Goal: Communication & Community: Answer question/provide support

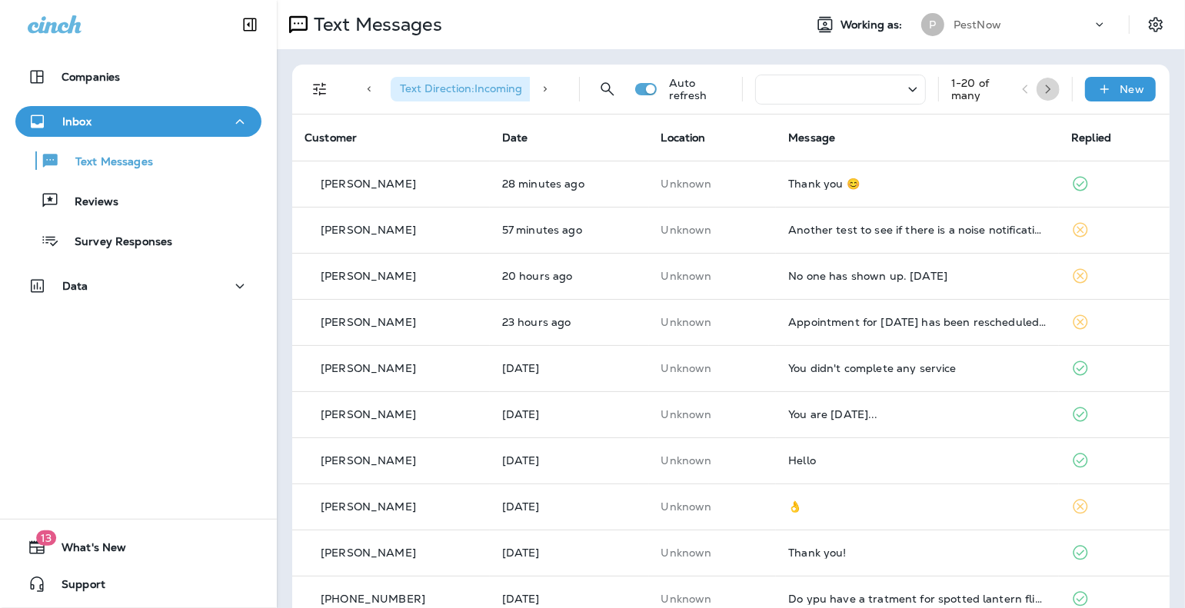
click at [901, 94] on button "button" at bounding box center [1047, 89] width 23 height 23
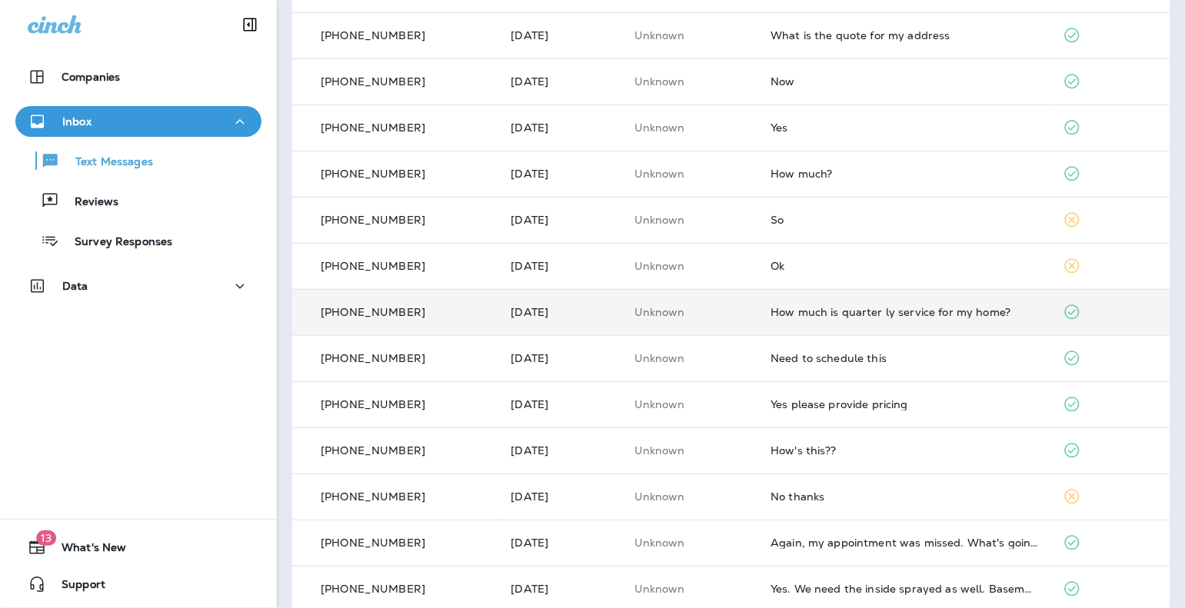
scroll to position [490, 0]
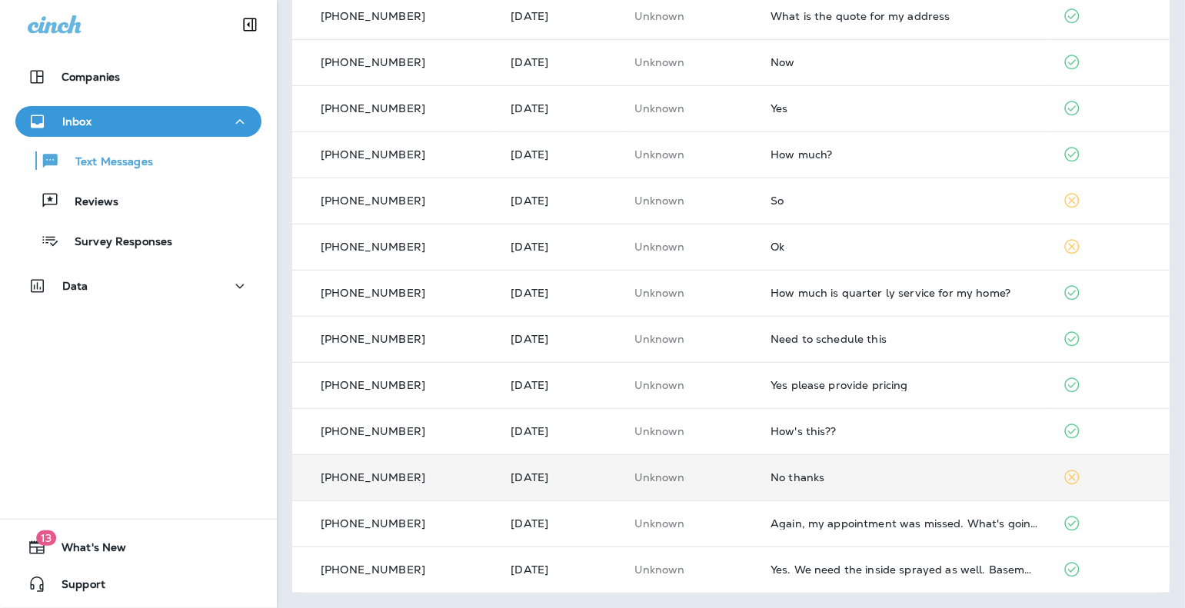
click at [802, 472] on div "No thanks" at bounding box center [903, 477] width 267 height 12
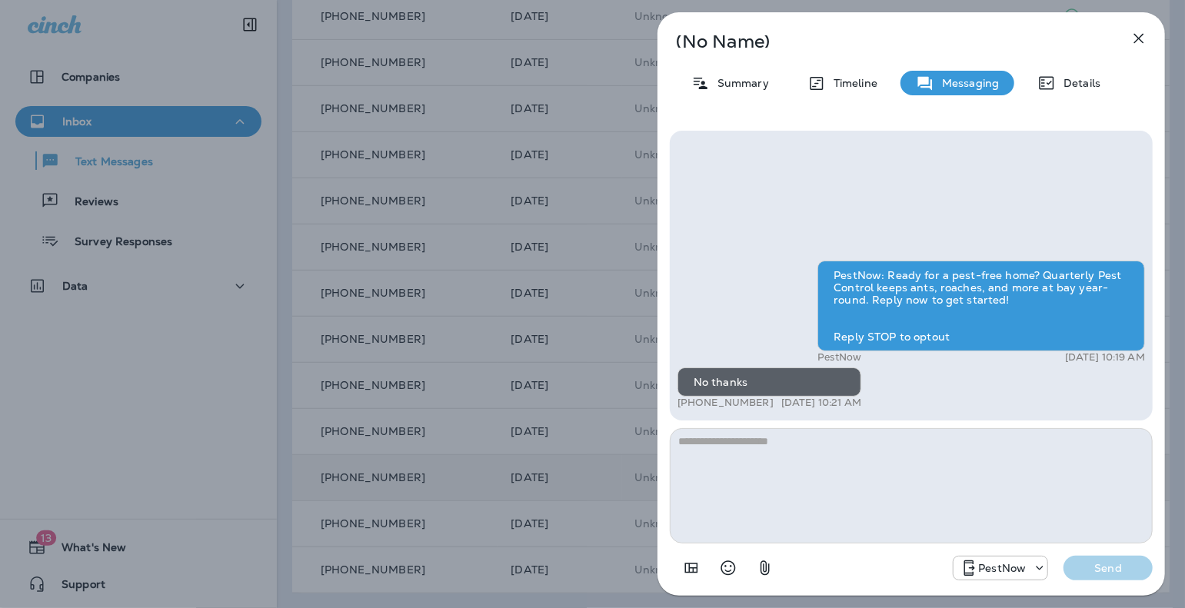
click at [811, 474] on textarea at bounding box center [911, 485] width 483 height 115
drag, startPoint x: 957, startPoint y: 331, endPoint x: 832, endPoint y: 337, distance: 125.4
click at [832, 337] on div "PestNow: Ready for a pest-free home? Quarterly Pest Control keeps ants, roaches…" at bounding box center [981, 306] width 328 height 91
copy div "Reply STOP to optout"
click at [796, 467] on textarea at bounding box center [911, 485] width 483 height 115
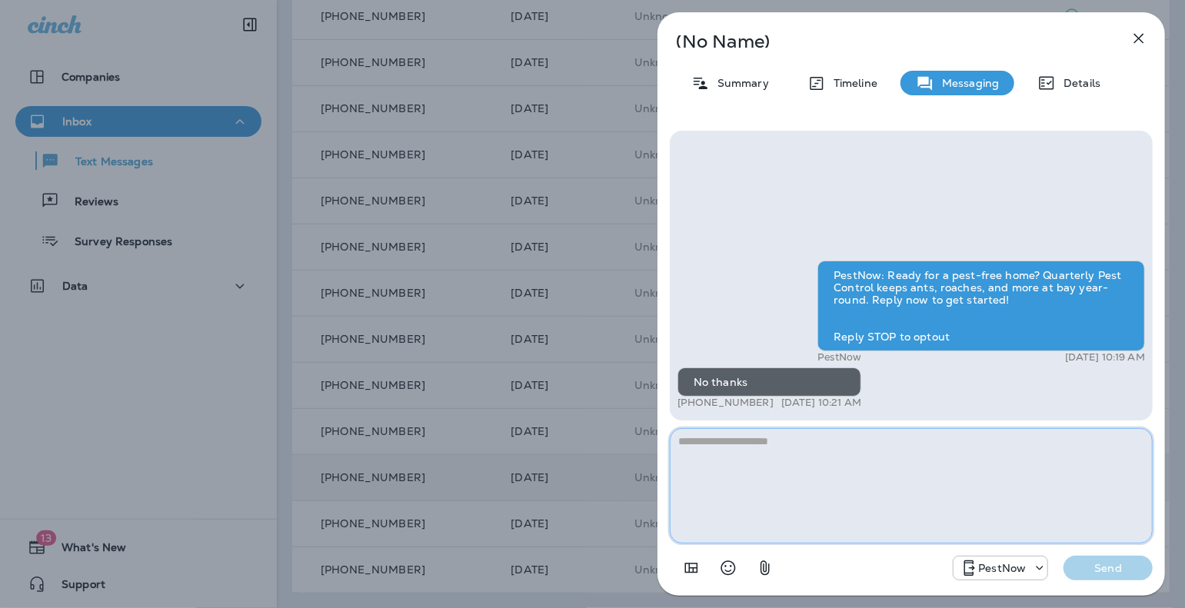
paste textarea "**********"
type textarea "**********"
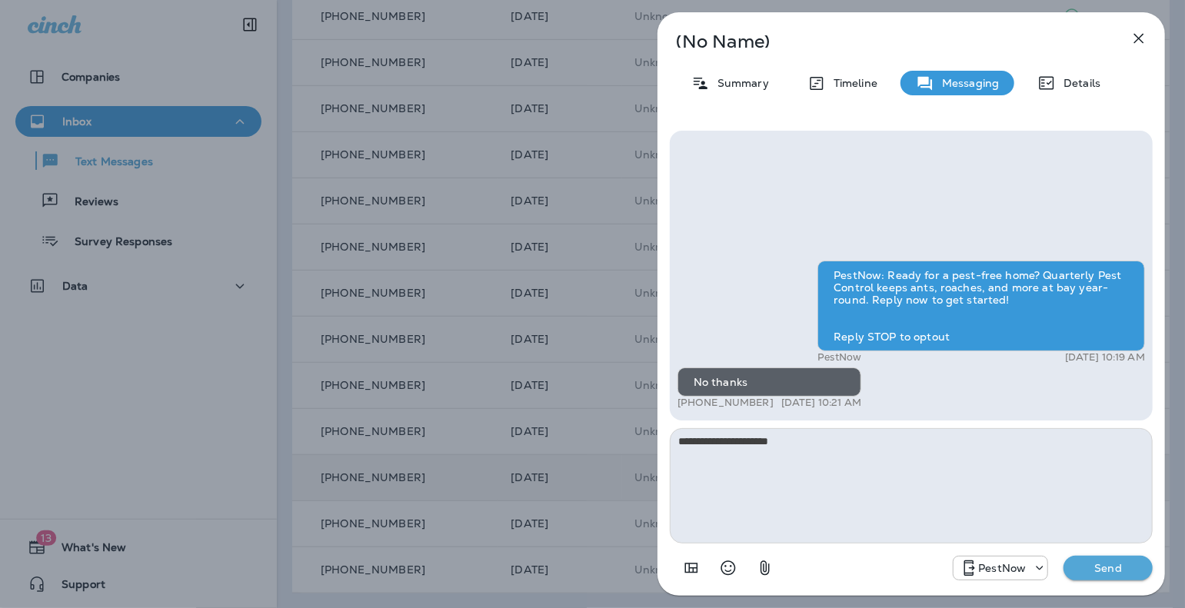
click at [901, 569] on p "Send" at bounding box center [1108, 568] width 65 height 14
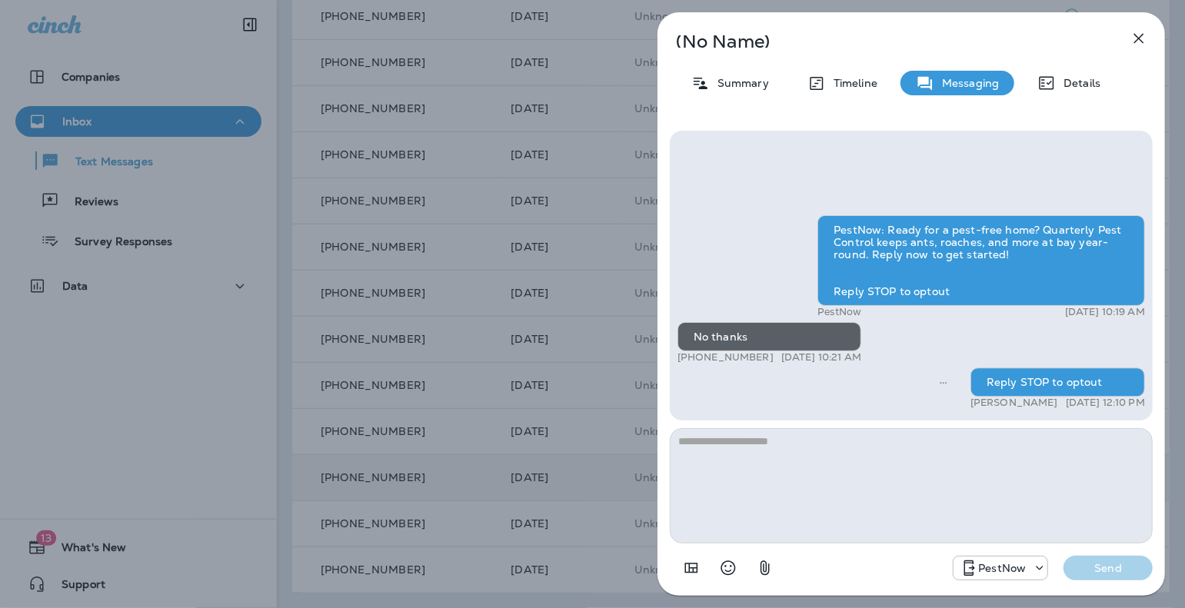
click at [901, 41] on icon "button" at bounding box center [1138, 38] width 18 height 18
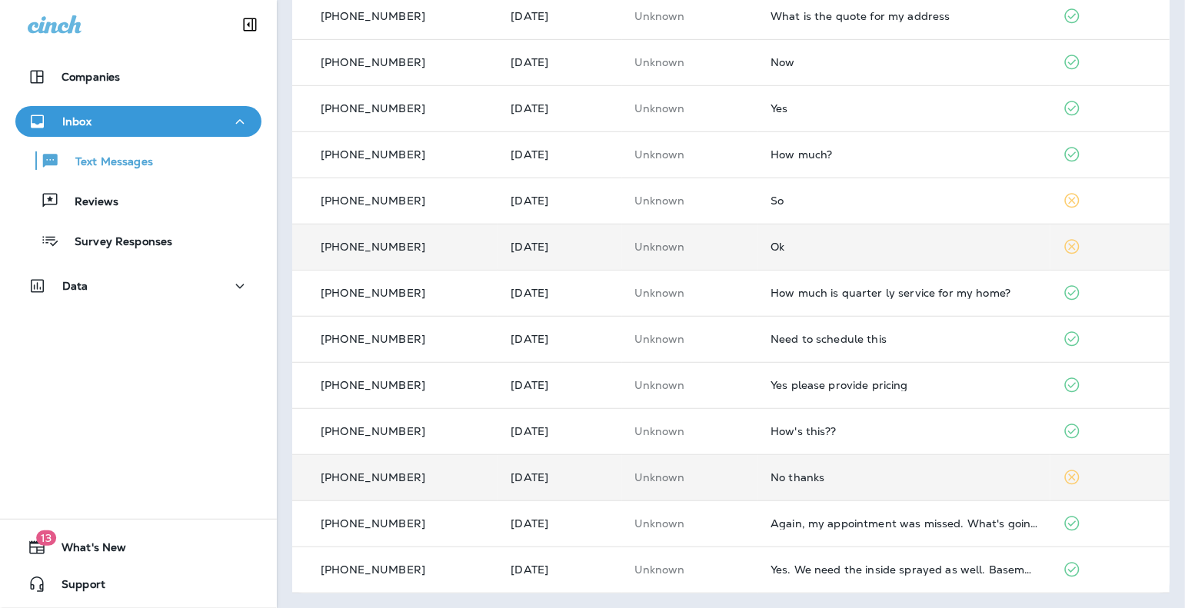
click at [778, 255] on td "Ok" at bounding box center [903, 247] width 291 height 46
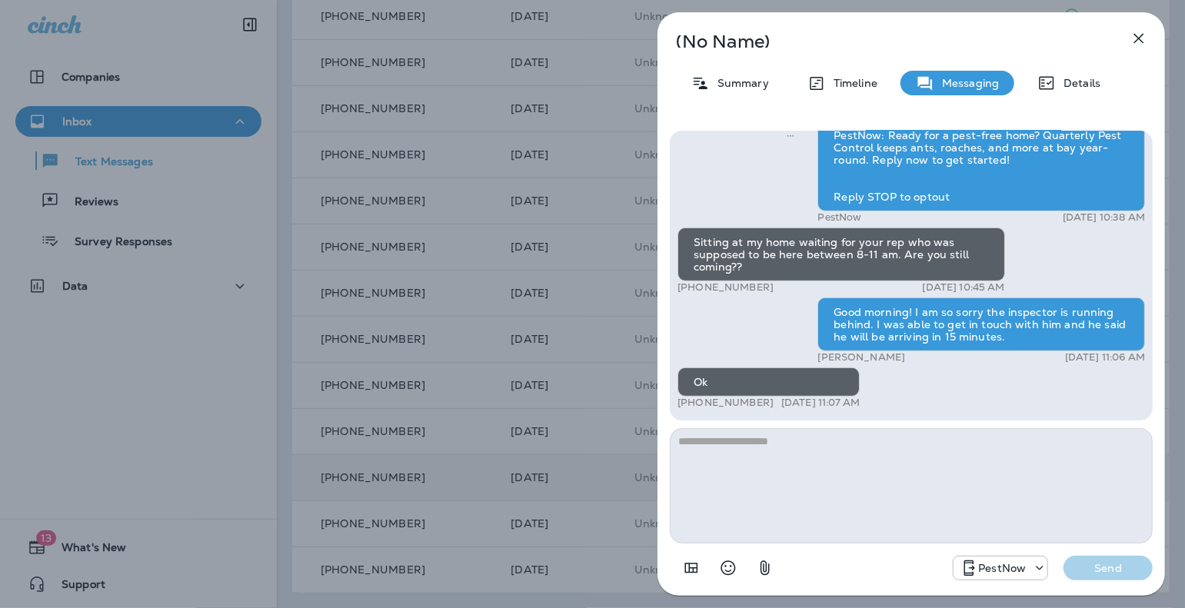
click at [766, 460] on textarea at bounding box center [911, 485] width 483 height 115
type textarea "**********"
click at [901, 583] on div "PestNow Send" at bounding box center [911, 564] width 483 height 40
click at [901, 578] on button "Send" at bounding box center [1107, 568] width 89 height 25
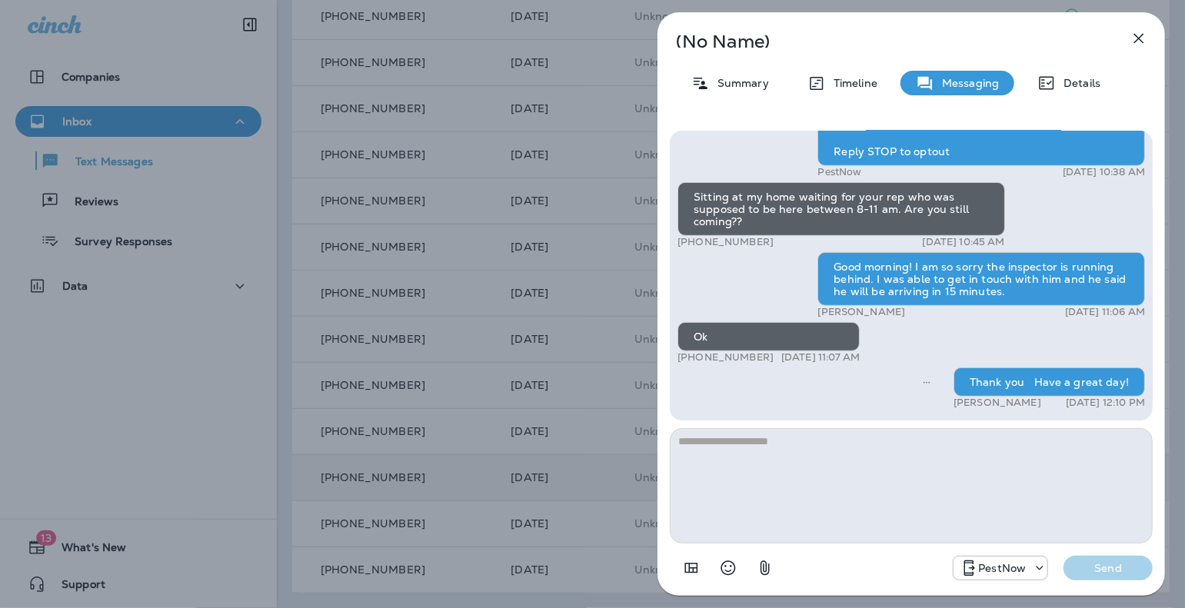
click at [901, 38] on icon "button" at bounding box center [1139, 39] width 10 height 10
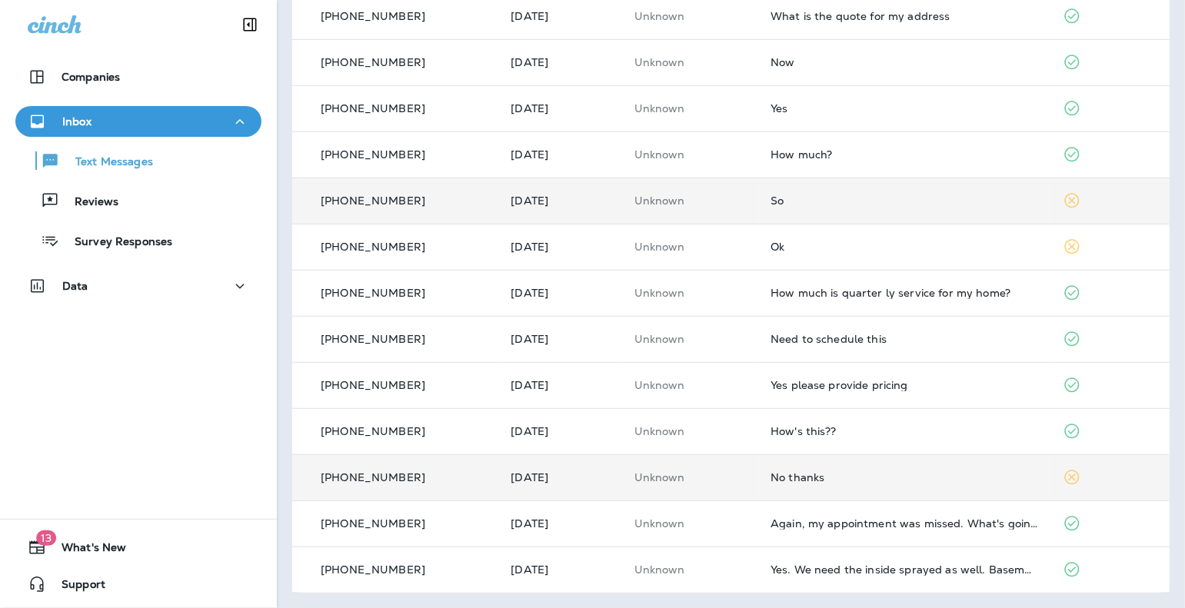
click at [793, 204] on div "So" at bounding box center [903, 201] width 267 height 12
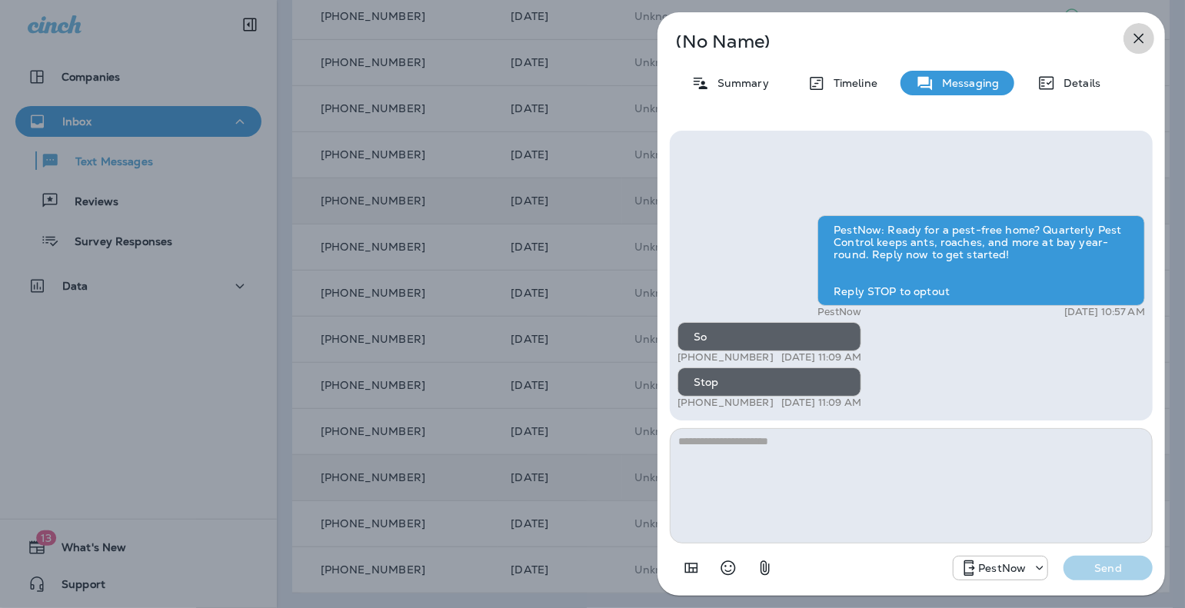
click at [901, 32] on icon "button" at bounding box center [1138, 38] width 18 height 18
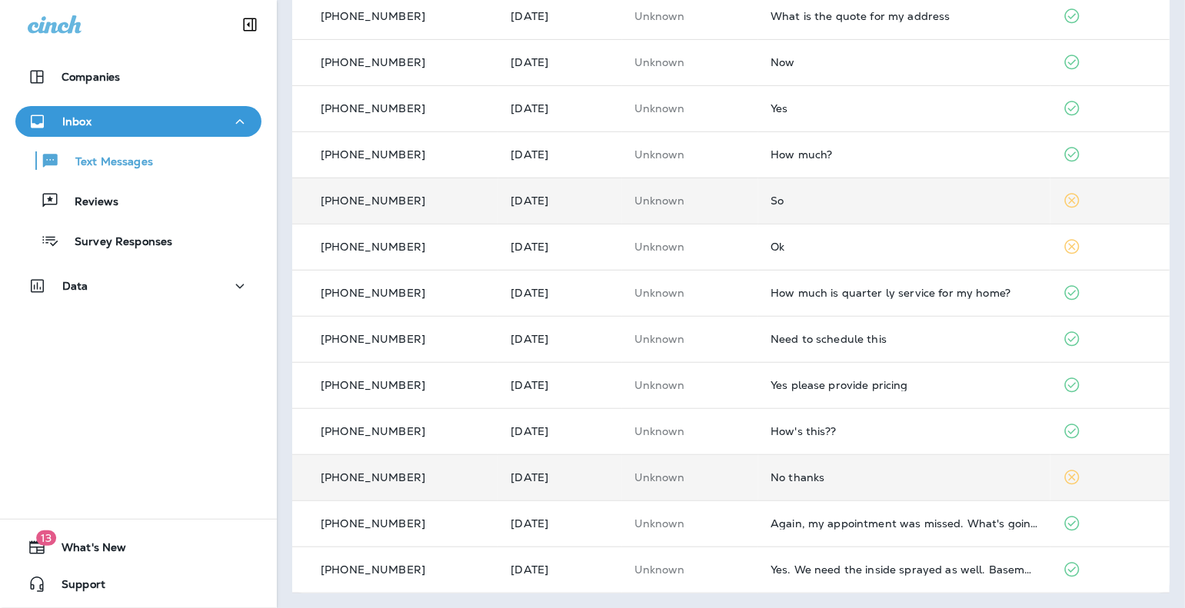
click at [790, 207] on td "So" at bounding box center [903, 201] width 291 height 46
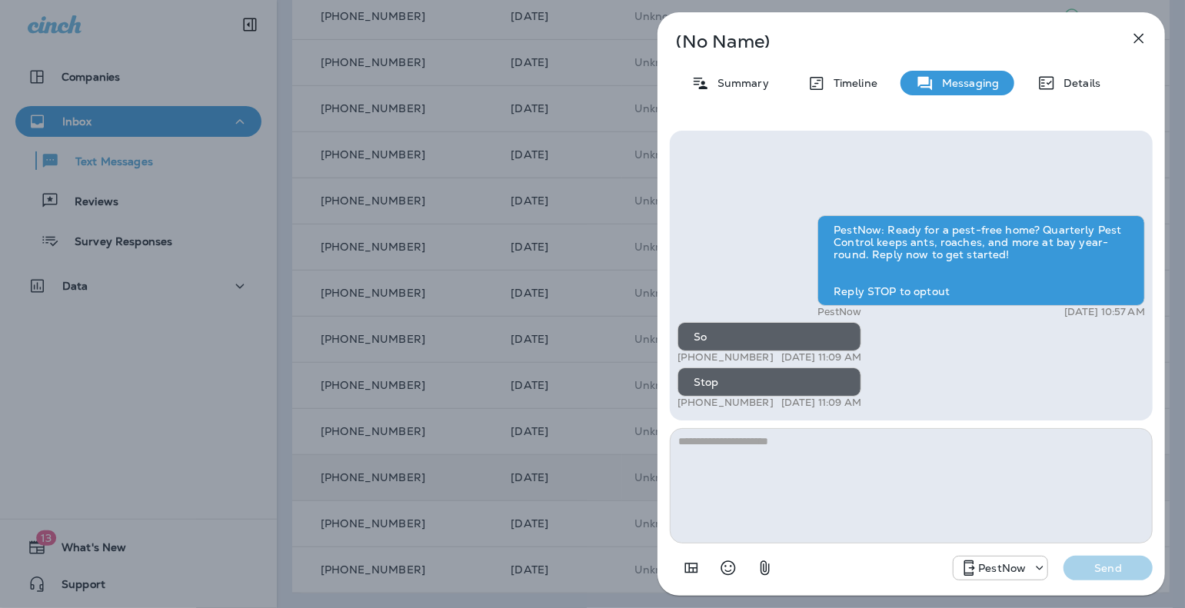
click at [901, 36] on icon "button" at bounding box center [1138, 38] width 18 height 18
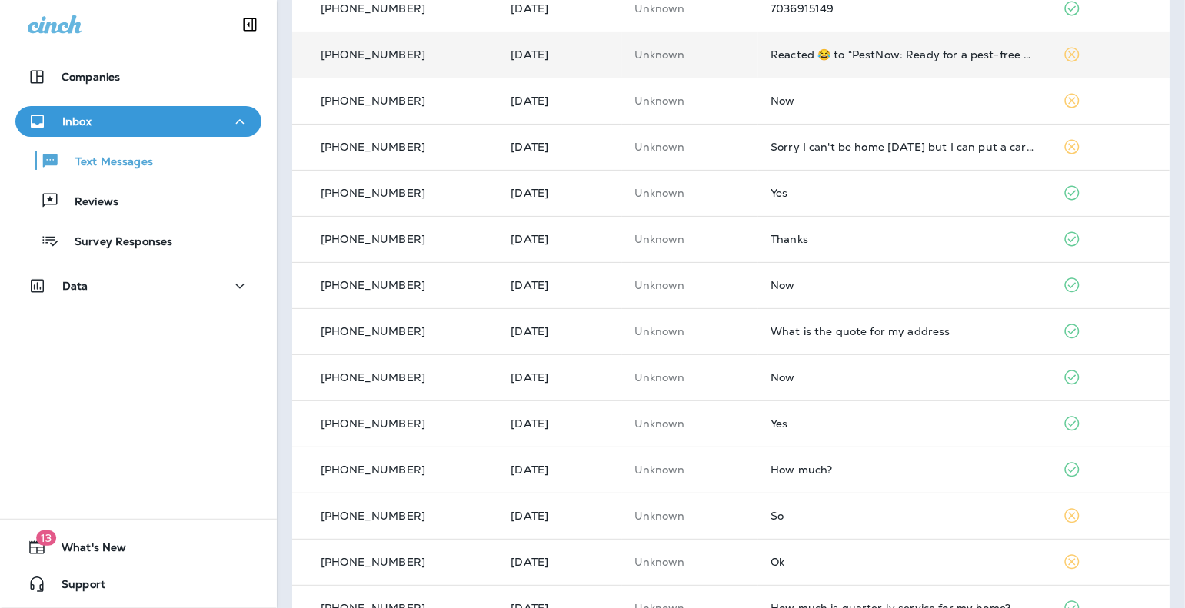
scroll to position [29, 0]
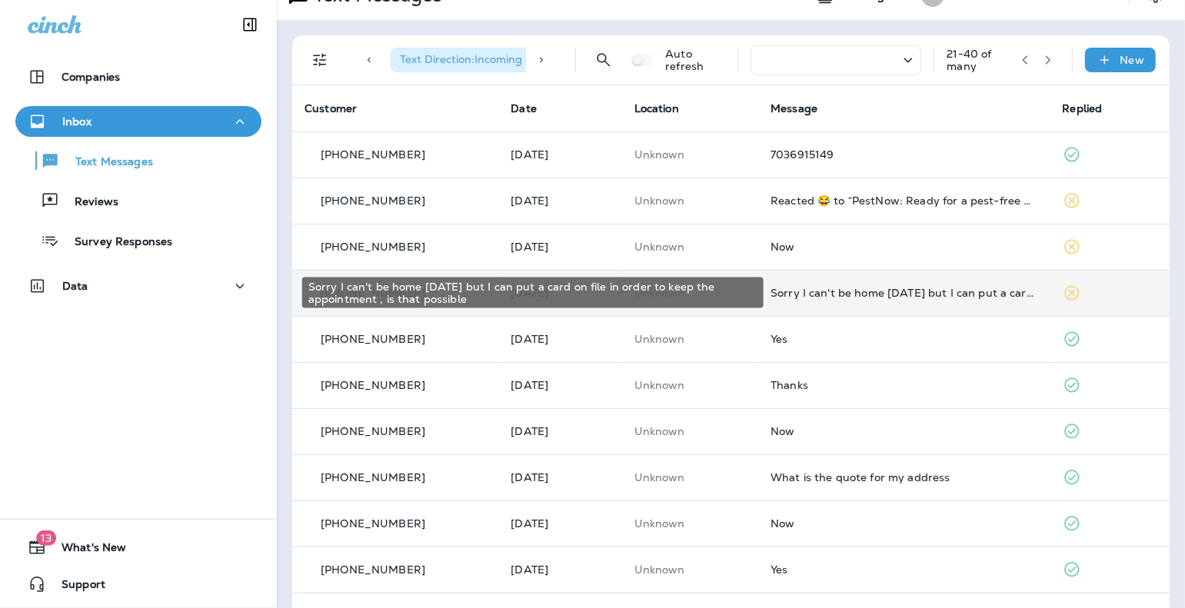
click at [845, 290] on div "Sorry I can't be home tomorrow but I can put a card on file in order to keep th…" at bounding box center [903, 293] width 267 height 12
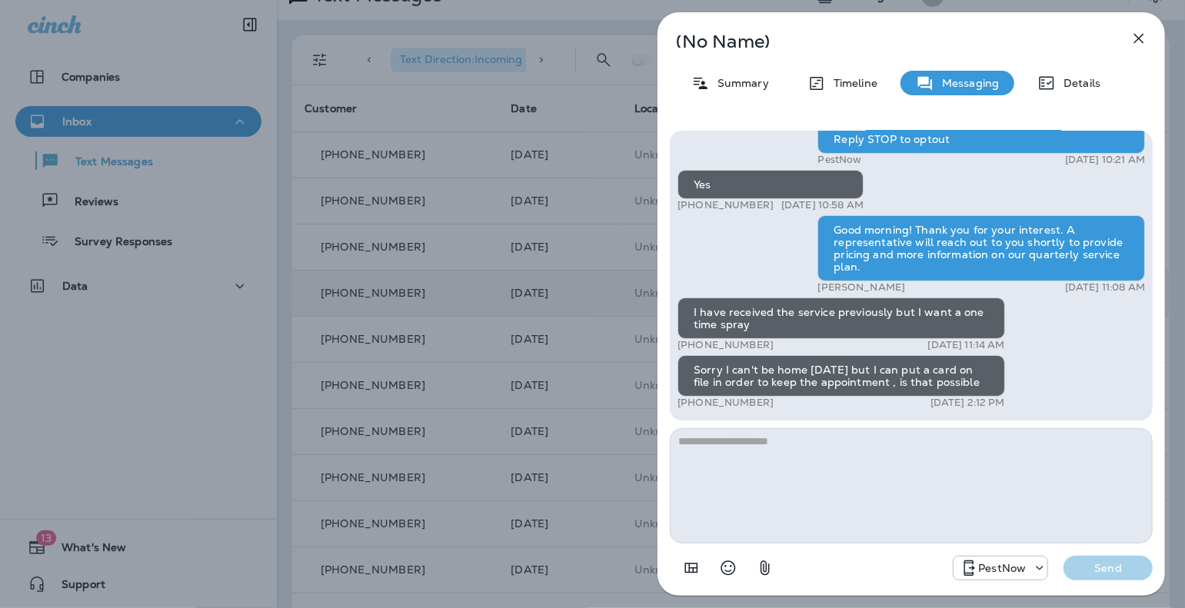
drag, startPoint x: 770, startPoint y: 404, endPoint x: 718, endPoint y: 405, distance: 52.3
click at [718, 405] on div "+1 (301) 807-4952 Aug 21, 2025 2:12 PM" at bounding box center [841, 403] width 328 height 12
copy p "807-4952"
click at [827, 489] on textarea at bounding box center [911, 485] width 483 height 115
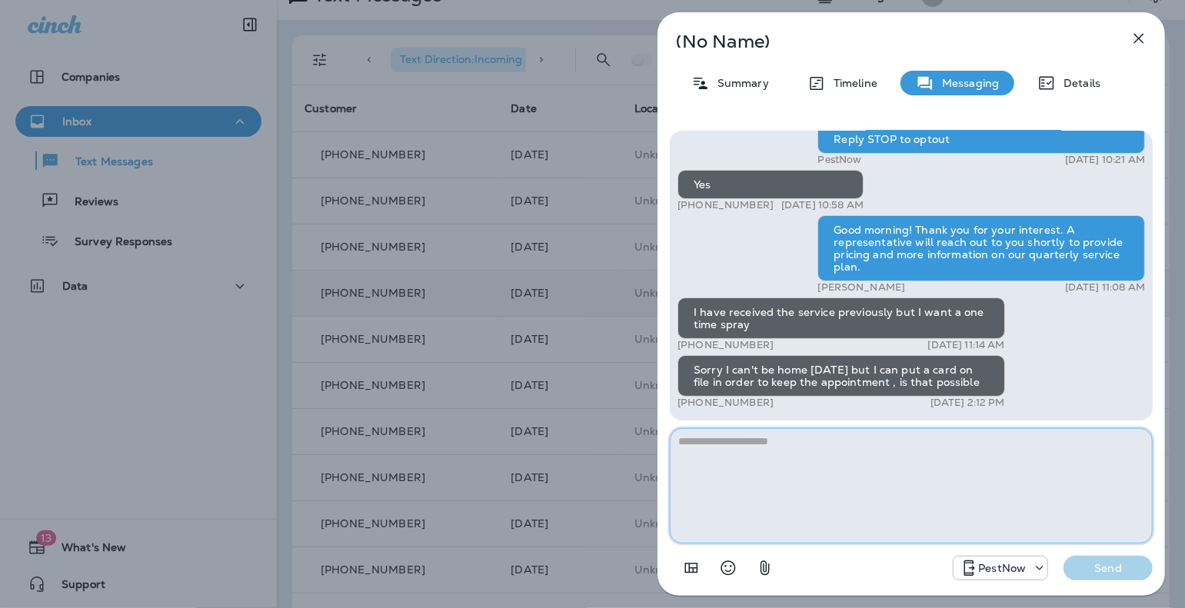
click at [719, 453] on textarea at bounding box center [911, 485] width 483 height 115
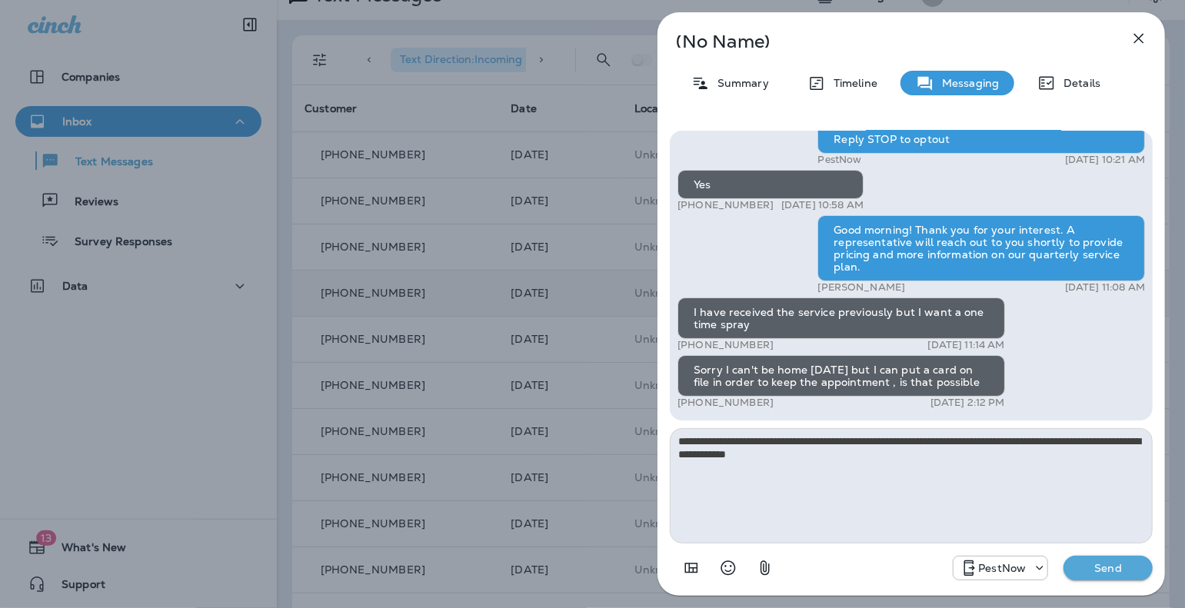
drag, startPoint x: 1102, startPoint y: 561, endPoint x: 1089, endPoint y: 464, distance: 98.5
click at [901, 465] on div "**********" at bounding box center [911, 357] width 483 height 453
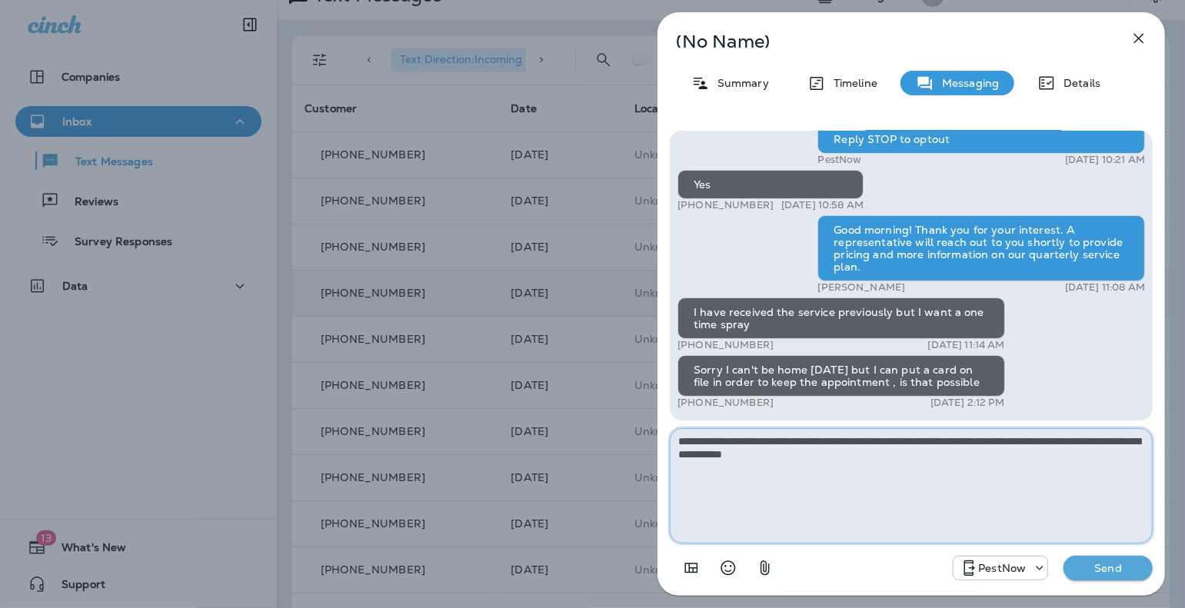
type textarea "**********"
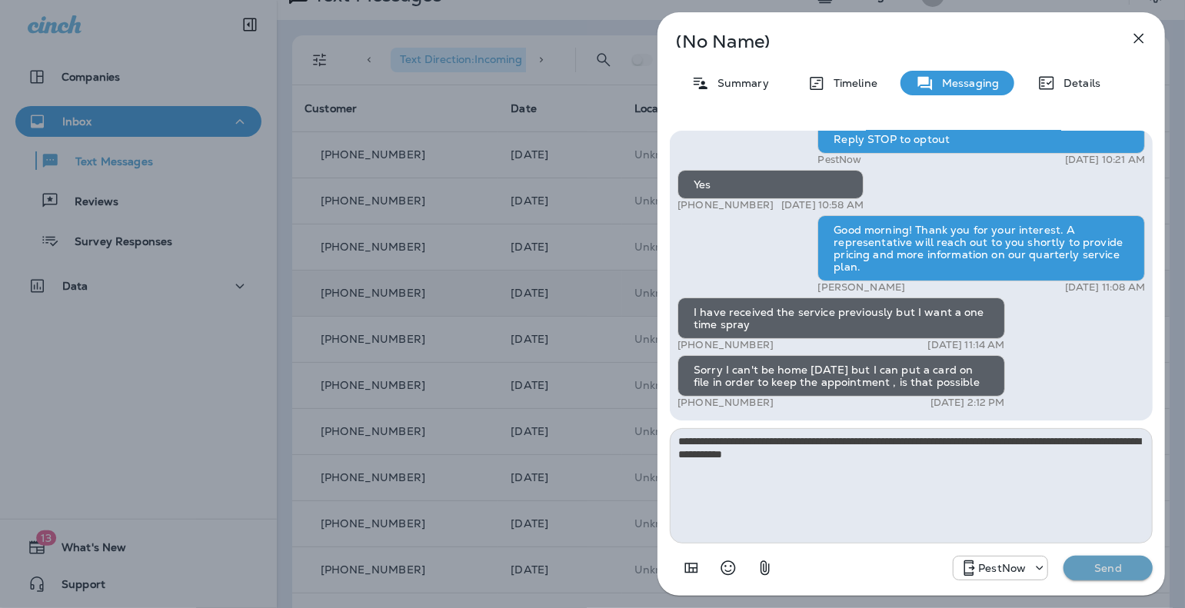
drag, startPoint x: 1113, startPoint y: 565, endPoint x: 1103, endPoint y: 561, distance: 10.7
click at [901, 565] on p "Send" at bounding box center [1108, 568] width 65 height 14
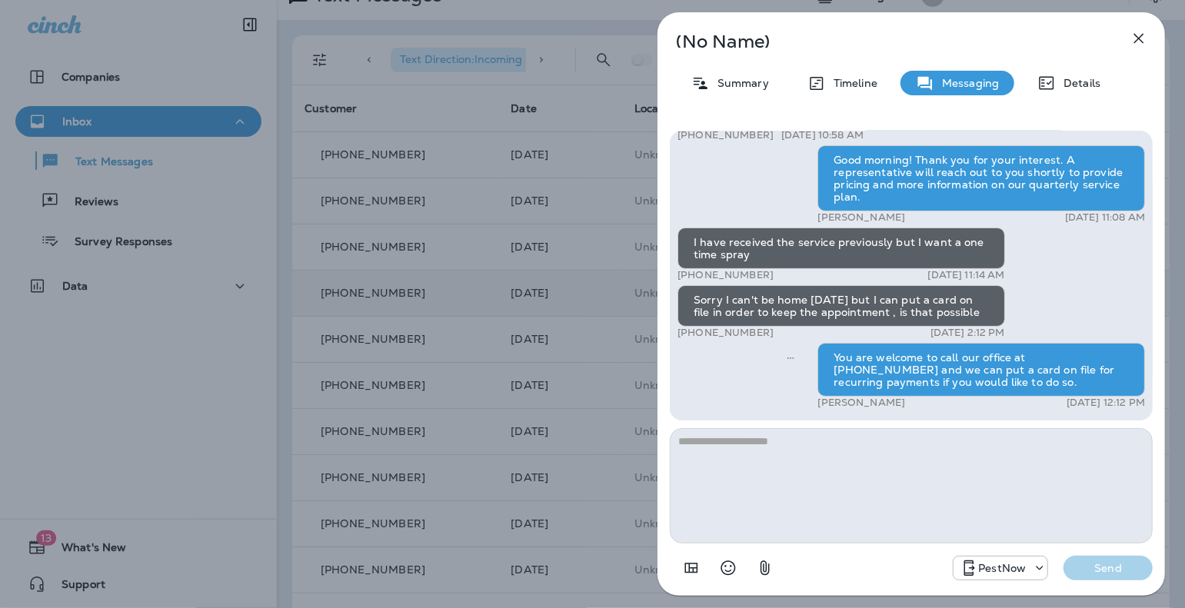
click at [901, 39] on icon "button" at bounding box center [1139, 39] width 10 height 10
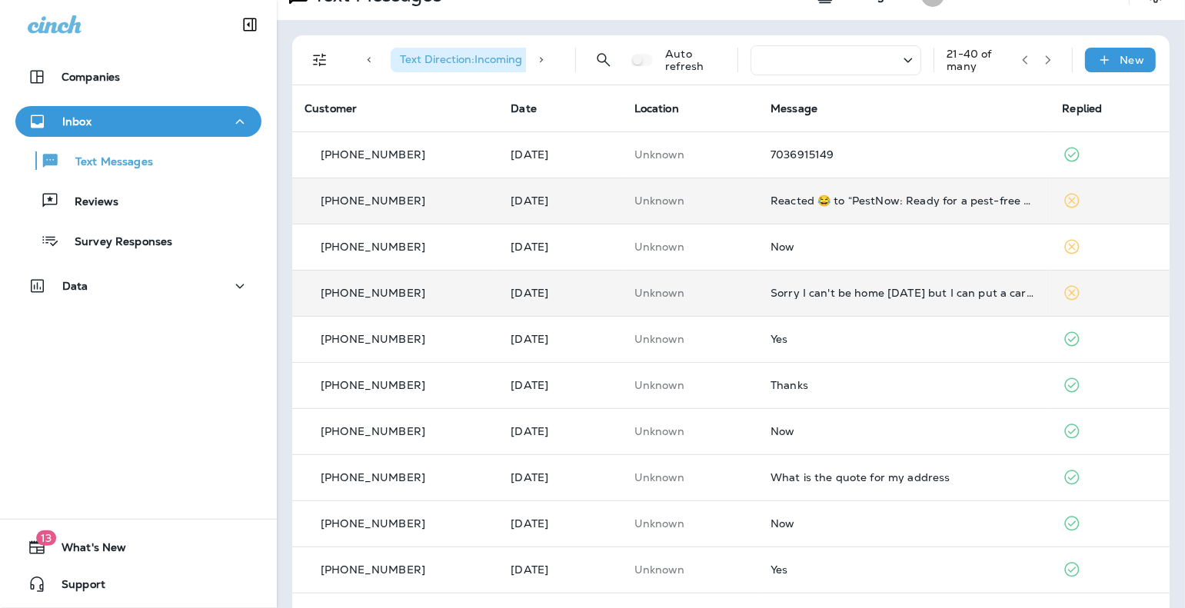
click at [798, 212] on td "Reacted 😂 to “PestNow: Ready for a pest-free home? Quarterly Pest Control keeps…" at bounding box center [903, 201] width 291 height 46
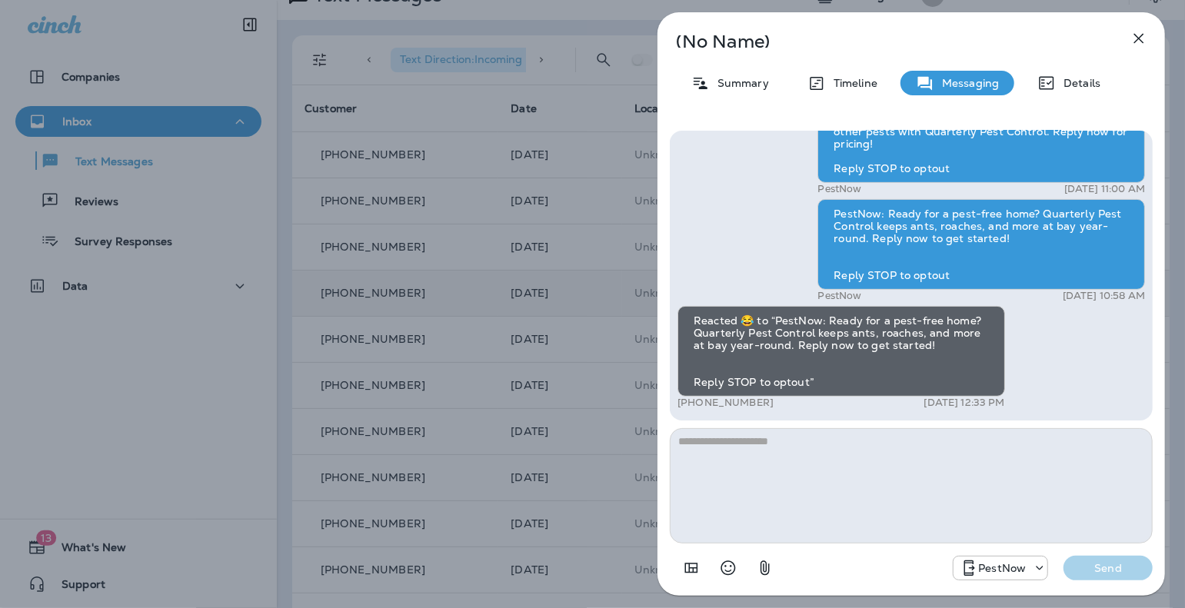
click at [846, 487] on textarea at bounding box center [911, 485] width 483 height 115
click at [901, 35] on icon "button" at bounding box center [1138, 38] width 18 height 18
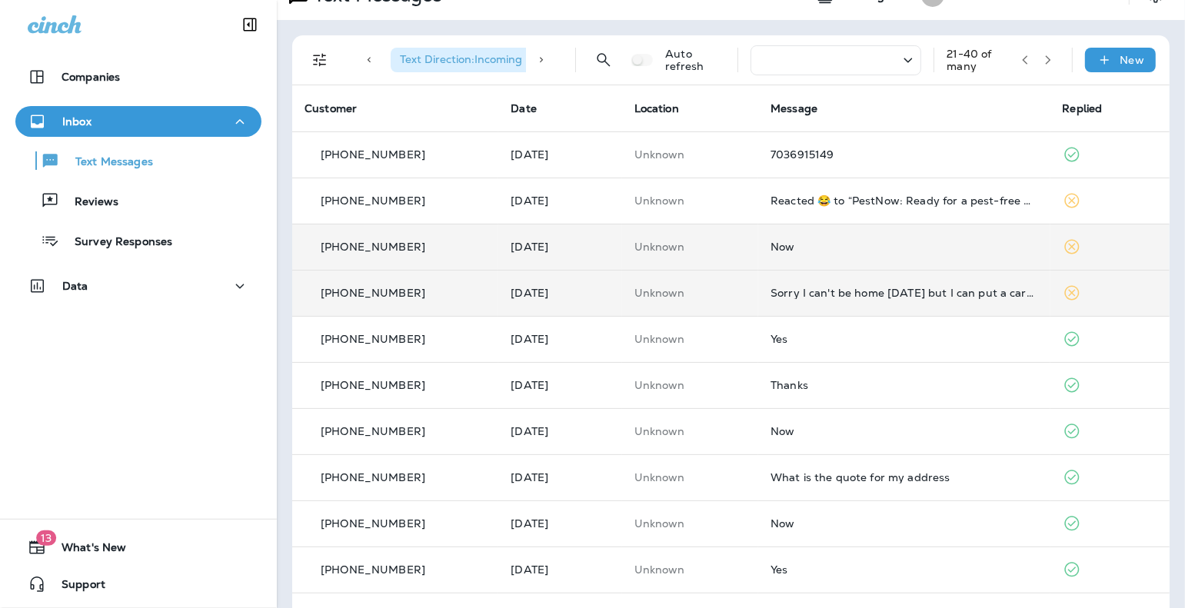
click at [806, 241] on div "Now" at bounding box center [903, 247] width 267 height 12
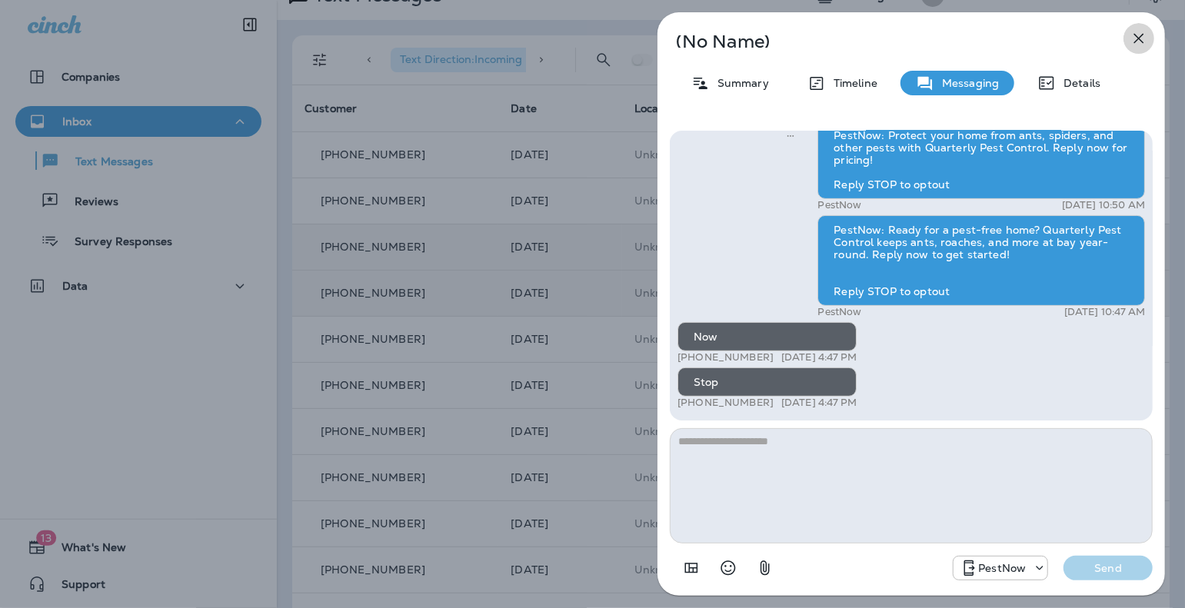
click at [901, 38] on icon "button" at bounding box center [1139, 39] width 10 height 10
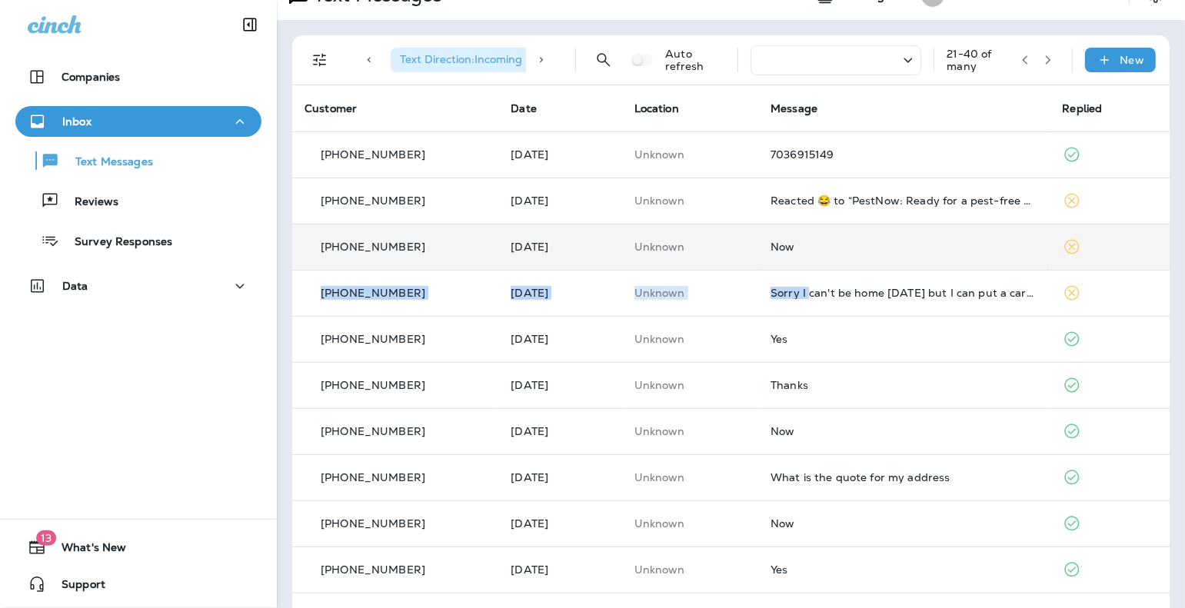
drag, startPoint x: 812, startPoint y: 285, endPoint x: 876, endPoint y: 254, distance: 71.5
click at [876, 254] on tbody "+1 (703) 371-2974 Aug 22, 2025 Unknown 7036915149 +1 (540) 903-8630 Aug 22, 202…" at bounding box center [730, 592] width 877 height 923
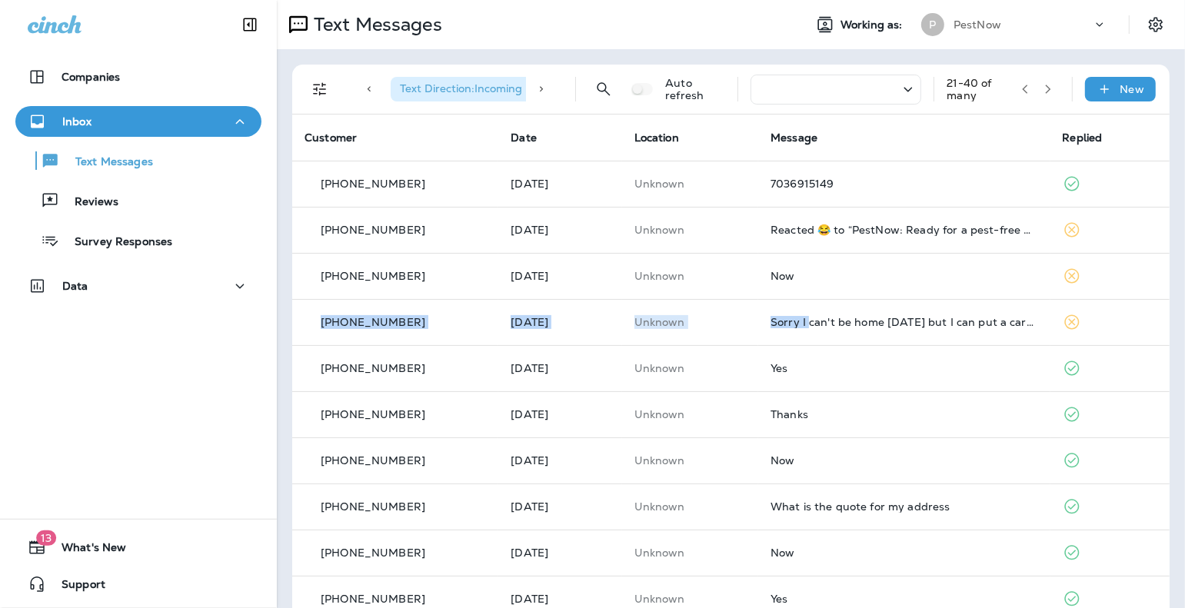
click at [901, 85] on icon "button" at bounding box center [1024, 89] width 11 height 11
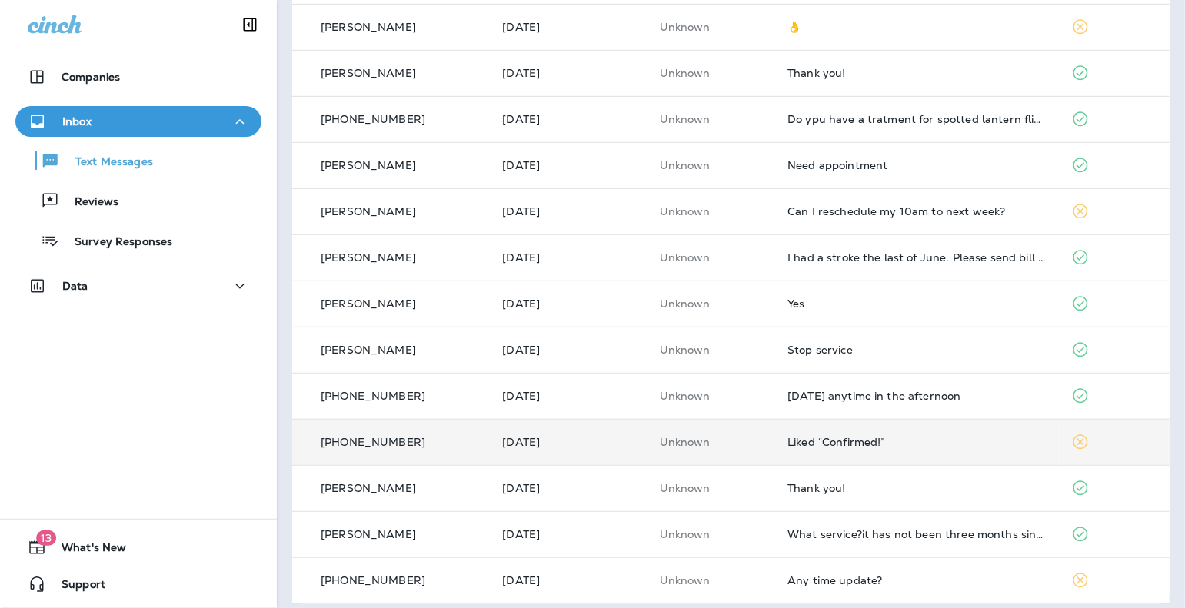
scroll to position [490, 0]
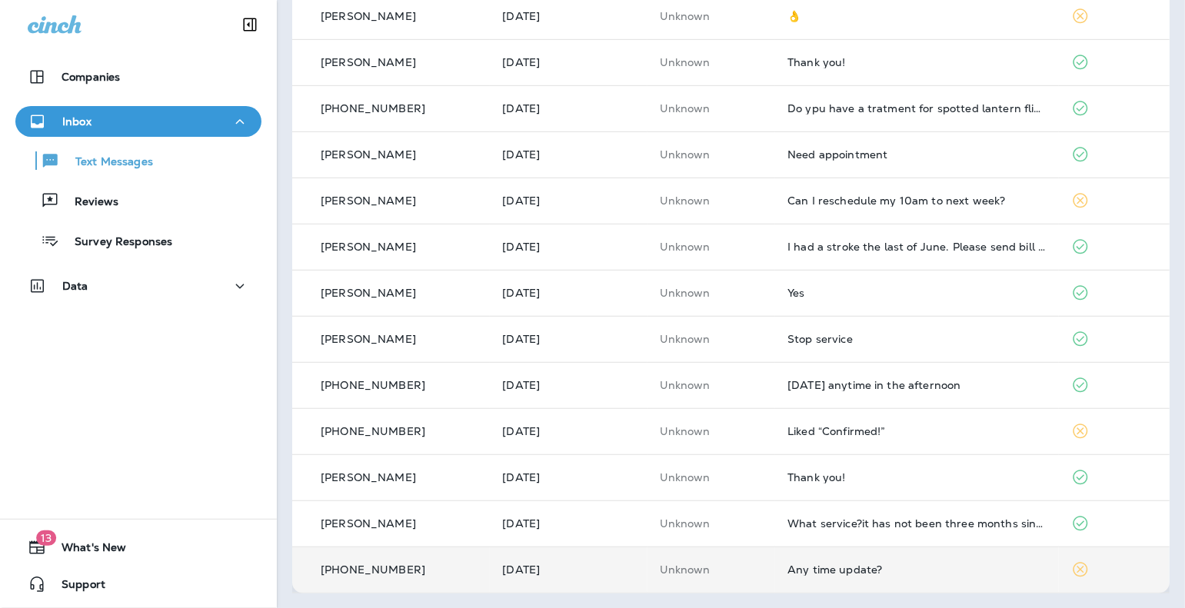
click at [833, 570] on div "Any time update?" at bounding box center [916, 570] width 258 height 12
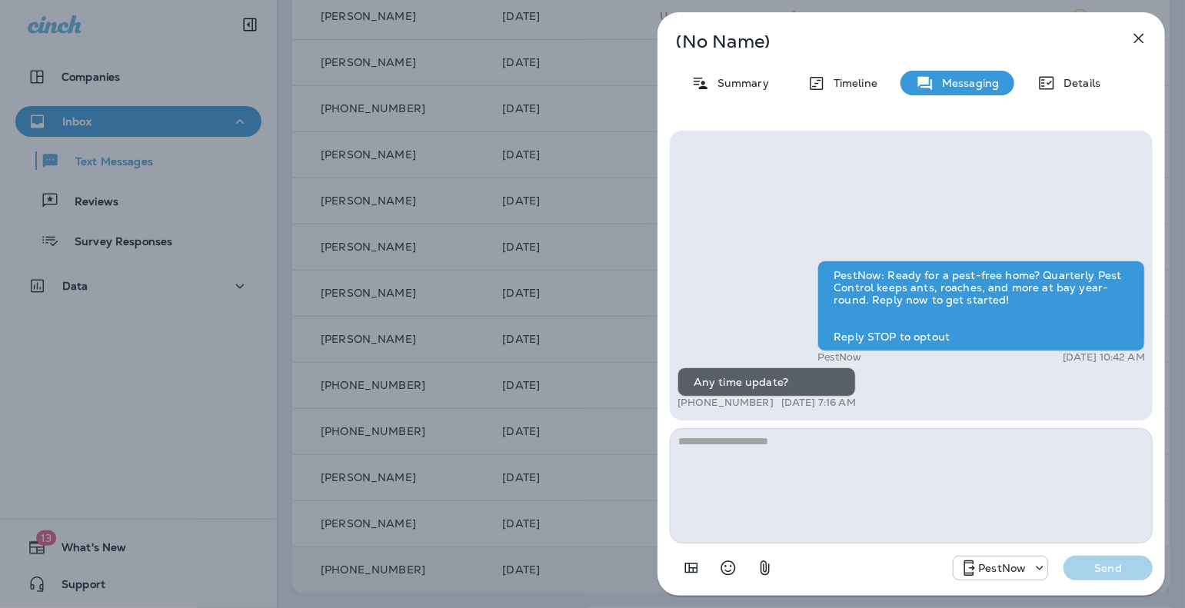
drag, startPoint x: 763, startPoint y: 404, endPoint x: 693, endPoint y: 406, distance: 70.0
click at [693, 406] on div "+1 (631) 275-6586 Aug 23, 2025 7:16 AM" at bounding box center [766, 403] width 178 height 12
copy p "631) 275-6586"
click at [869, 499] on textarea at bounding box center [911, 485] width 483 height 115
click at [901, 80] on p "Details" at bounding box center [1078, 83] width 45 height 12
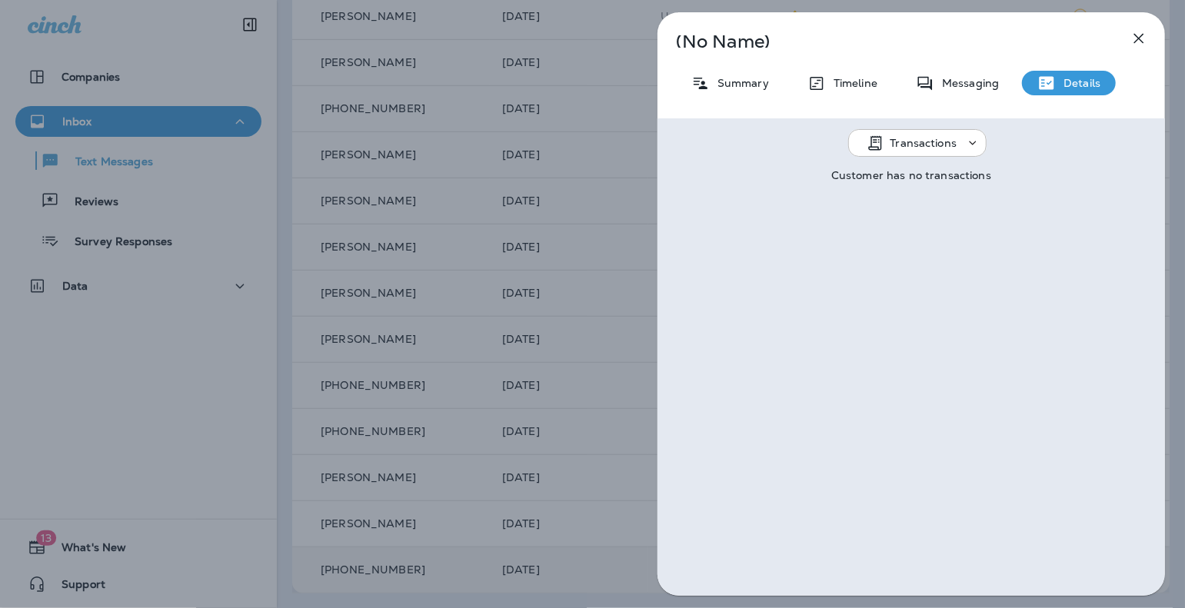
click at [901, 80] on p "Details" at bounding box center [1078, 83] width 45 height 12
click at [753, 81] on p "Summary" at bounding box center [739, 83] width 59 height 12
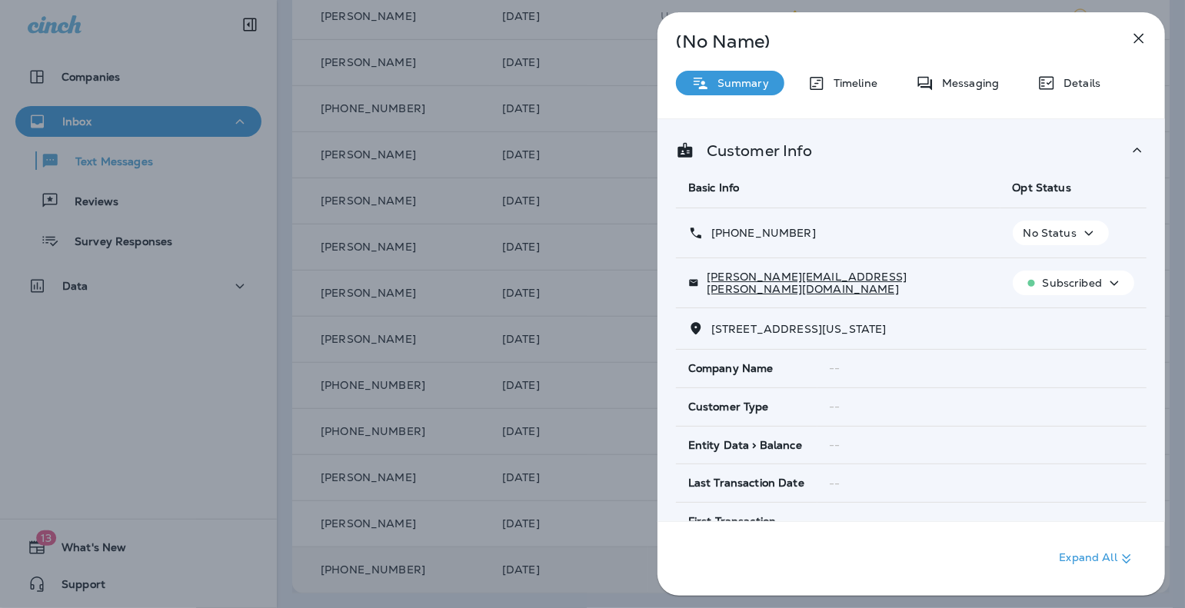
click at [753, 81] on p "Summary" at bounding box center [739, 83] width 59 height 12
click at [901, 228] on icon "button" at bounding box center [1088, 233] width 18 height 19
click at [901, 45] on icon "button" at bounding box center [1138, 38] width 18 height 18
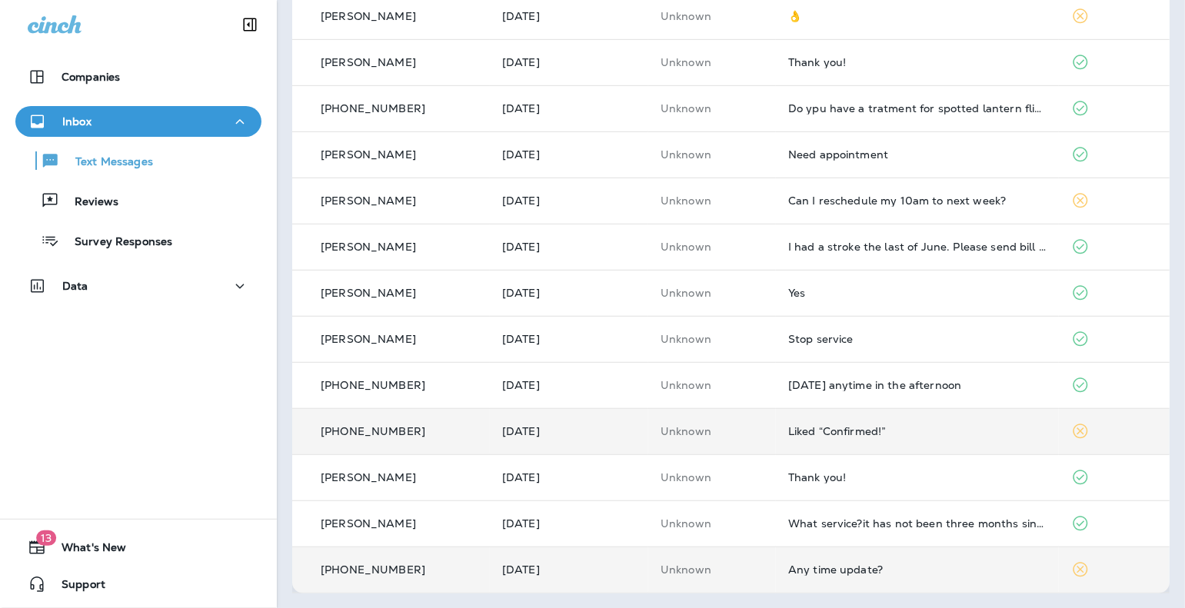
click at [820, 436] on div "Liked “Confirmed!”" at bounding box center [917, 431] width 258 height 12
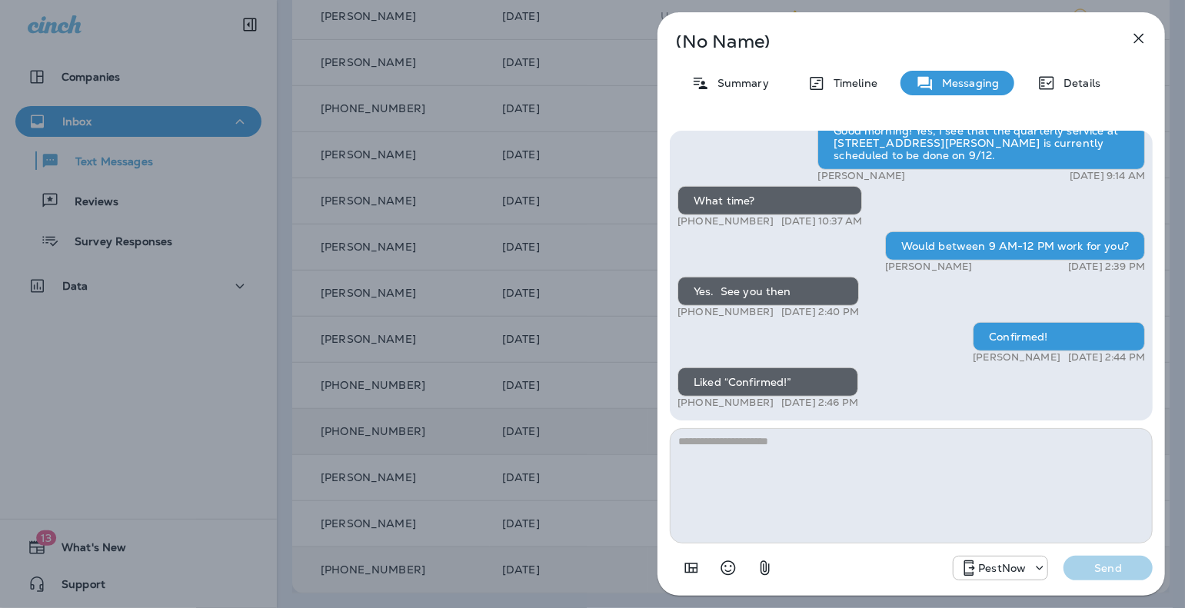
click at [833, 476] on textarea at bounding box center [911, 485] width 483 height 115
type textarea "*"
type textarea "**********"
click at [901, 564] on p "Send" at bounding box center [1108, 568] width 65 height 14
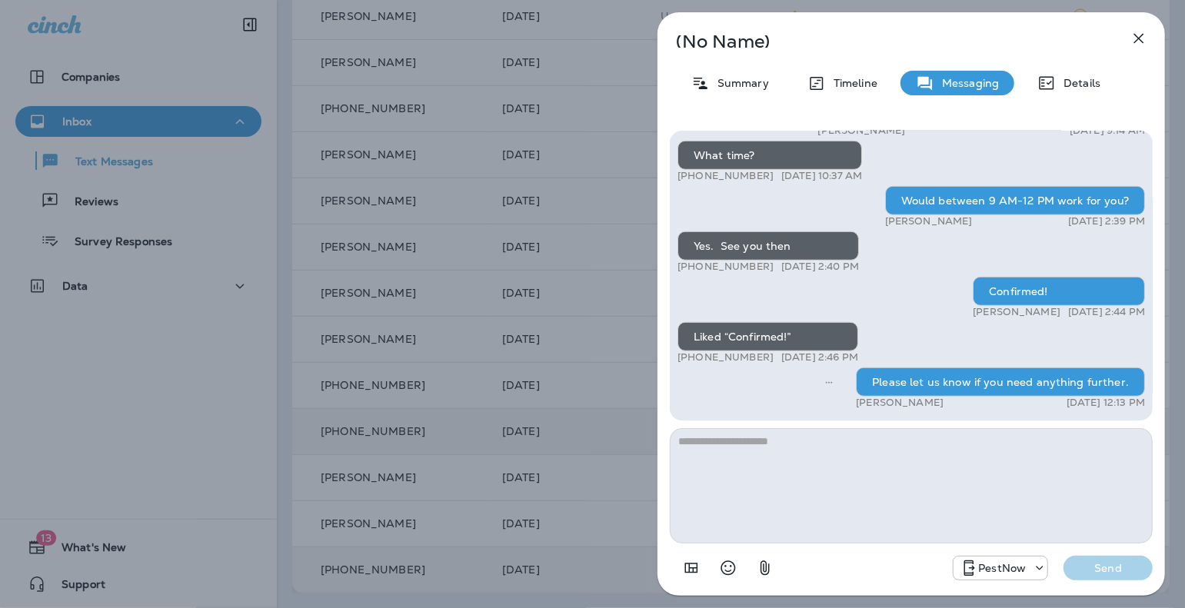
click at [901, 33] on icon "button" at bounding box center [1138, 38] width 18 height 18
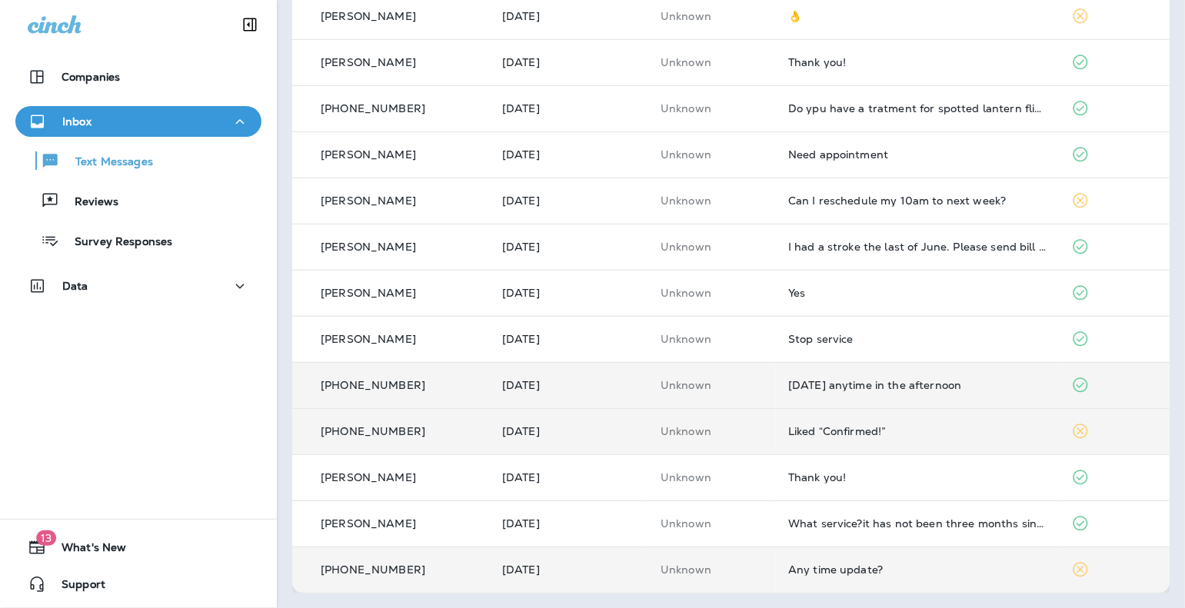
click at [844, 393] on td "[DATE] anytime in the afternoon" at bounding box center [917, 385] width 283 height 46
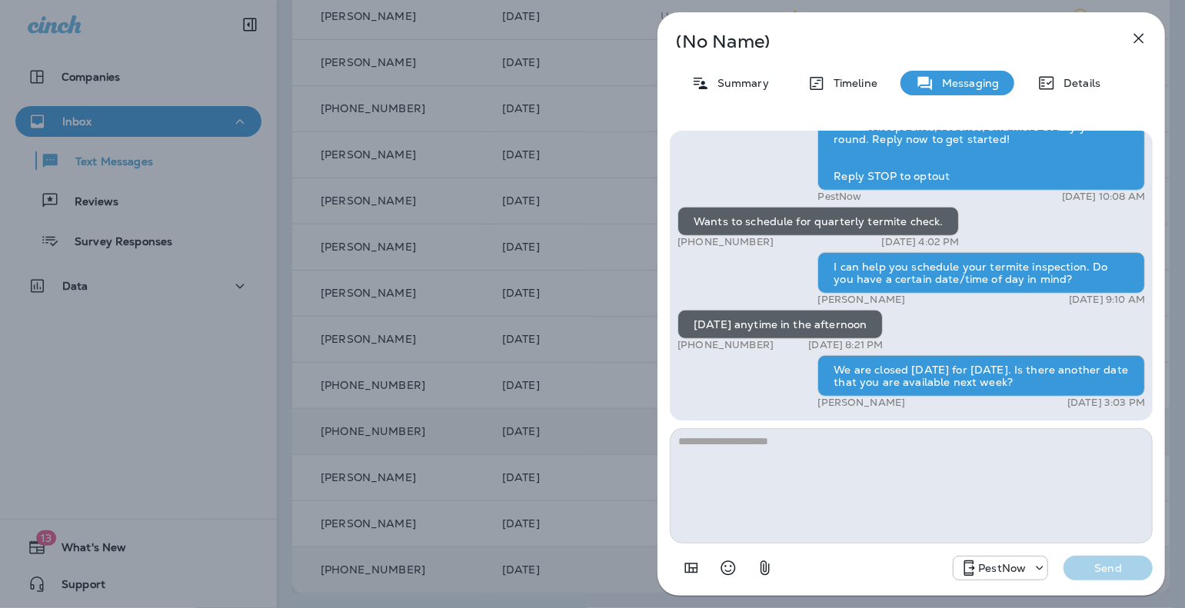
click at [778, 460] on textarea at bounding box center [911, 485] width 483 height 115
type textarea "*"
type textarea "**********"
click at [901, 569] on p "Send" at bounding box center [1108, 568] width 65 height 14
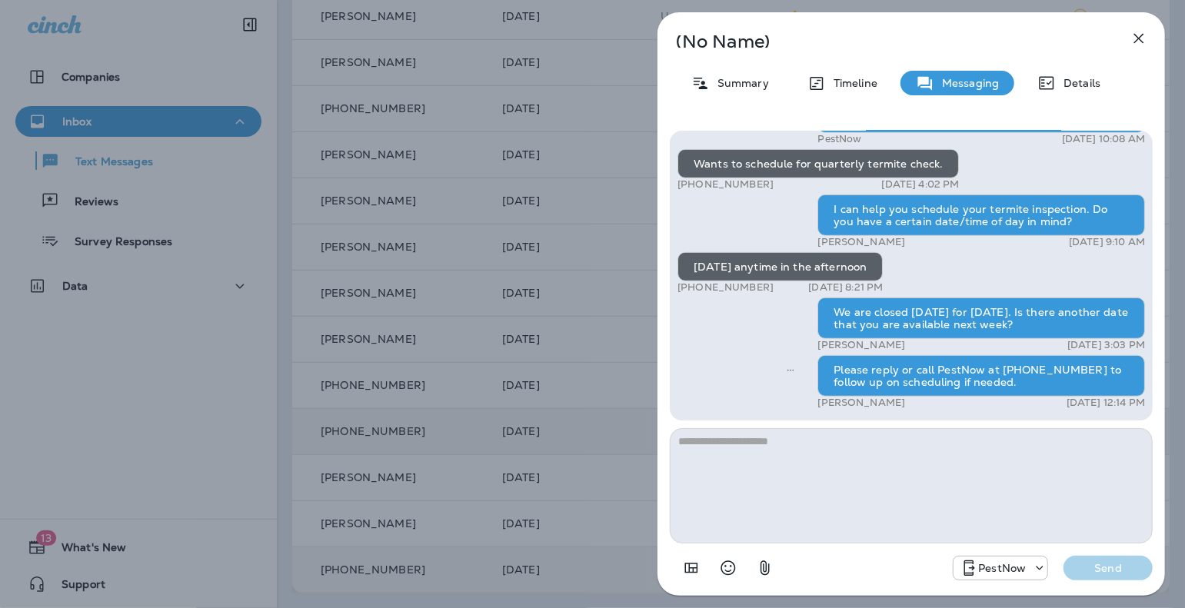
click at [901, 38] on icon "button" at bounding box center [1138, 38] width 18 height 18
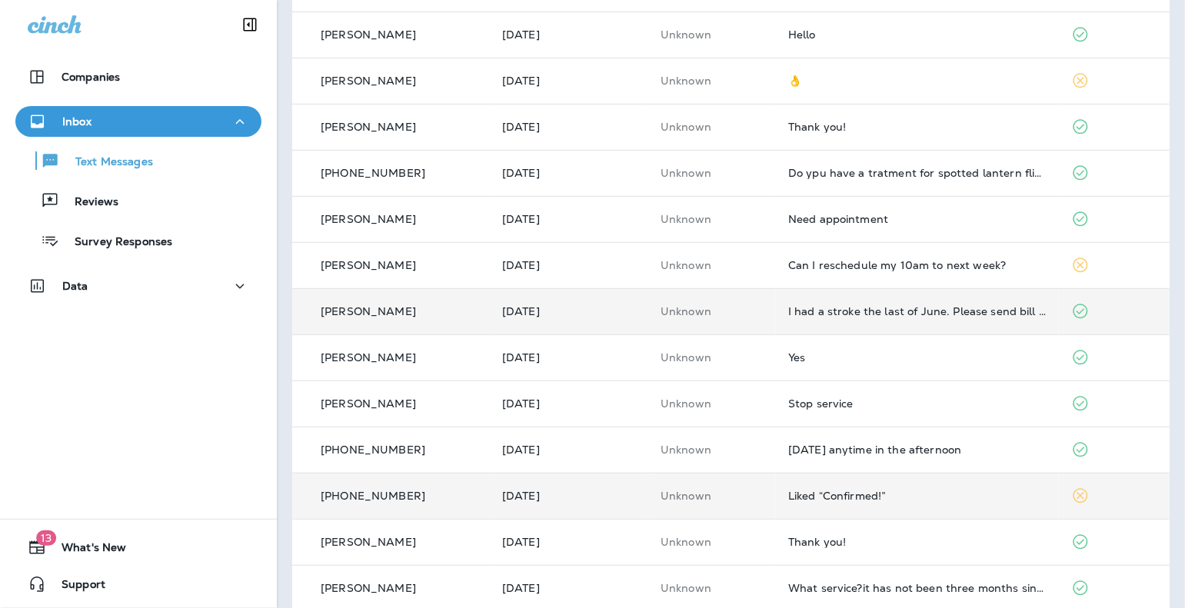
scroll to position [414, 0]
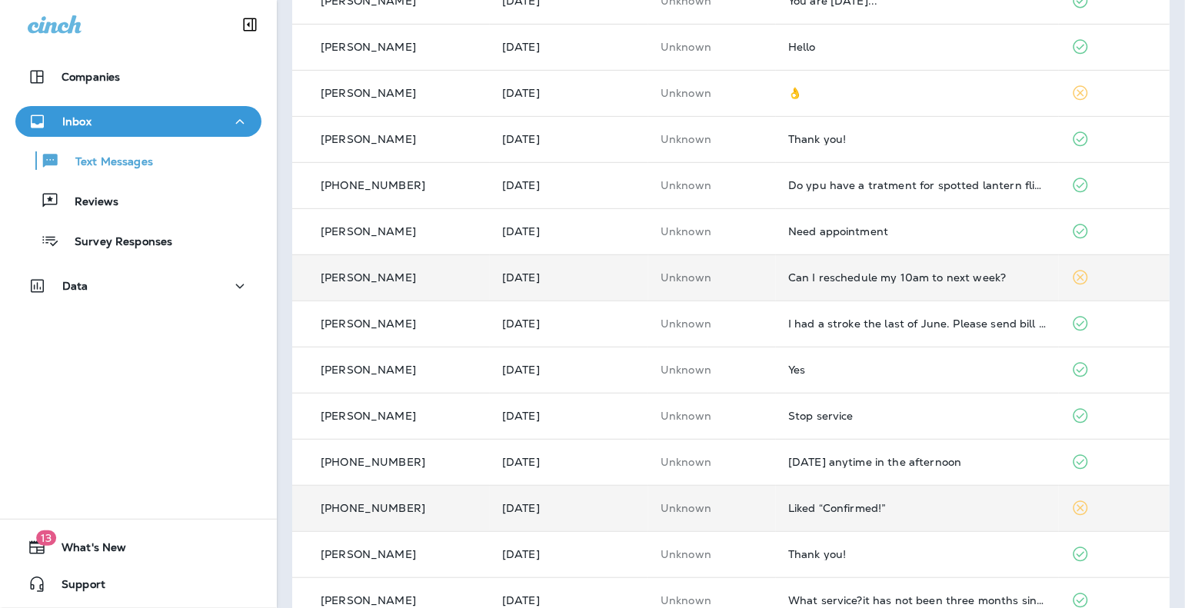
click at [892, 276] on div "Can I reschedule my 10am to next week?" at bounding box center [917, 277] width 258 height 12
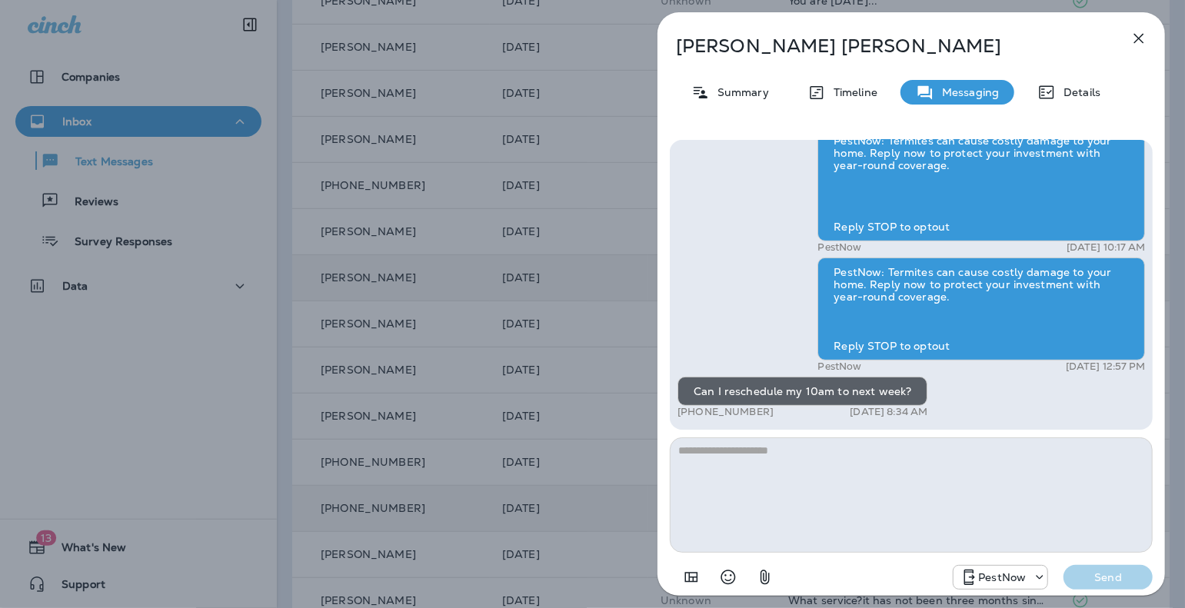
click at [814, 456] on textarea at bounding box center [911, 494] width 483 height 115
drag, startPoint x: 782, startPoint y: 412, endPoint x: 690, endPoint y: 408, distance: 92.3
click at [690, 408] on div "+1 (804) 248-9108 Aug 29, 2025 8:34 AM" at bounding box center [802, 412] width 250 height 12
copy p "(804) 248-9108"
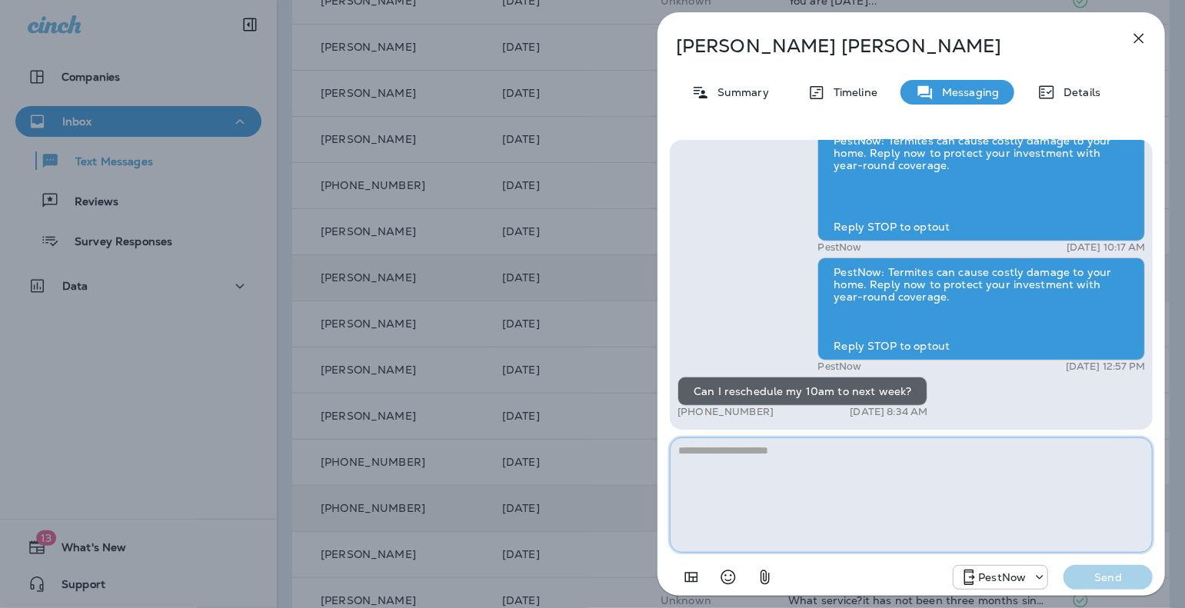
click at [747, 482] on textarea at bounding box center [911, 494] width 483 height 115
type textarea "**********"
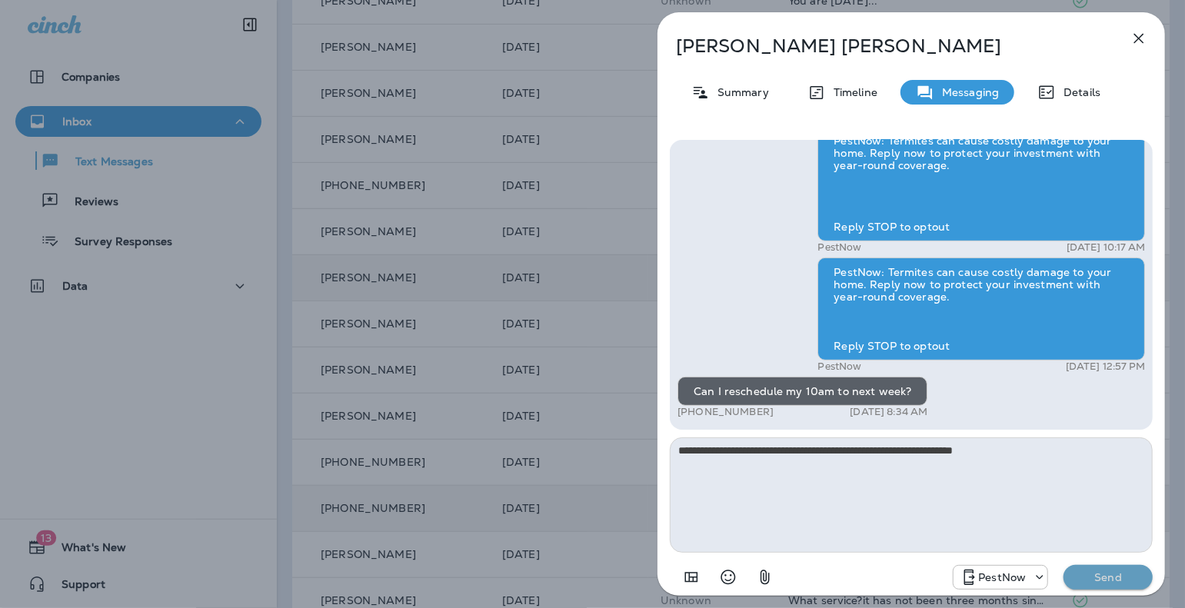
click at [901, 576] on p "Send" at bounding box center [1108, 577] width 65 height 14
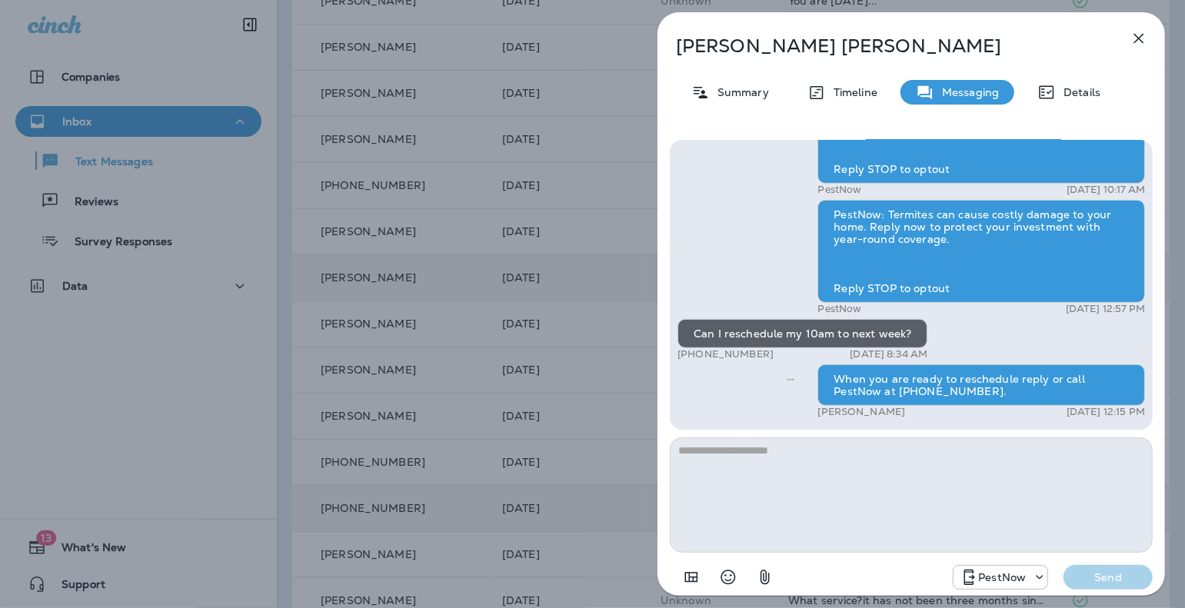
click at [901, 33] on icon "button" at bounding box center [1138, 38] width 18 height 18
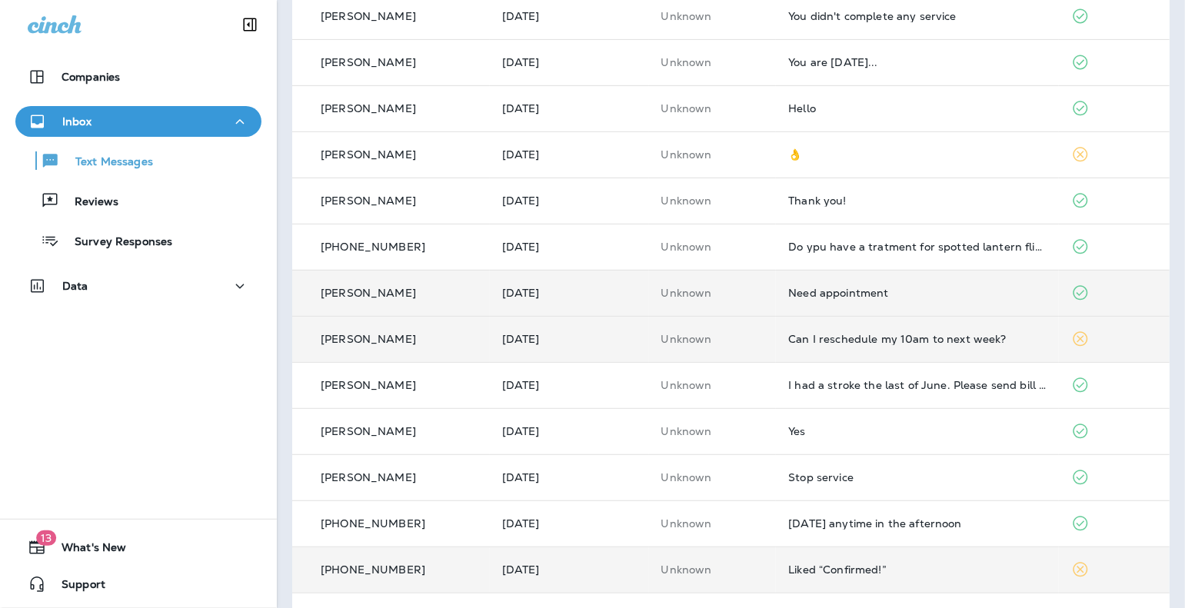
scroll to position [337, 0]
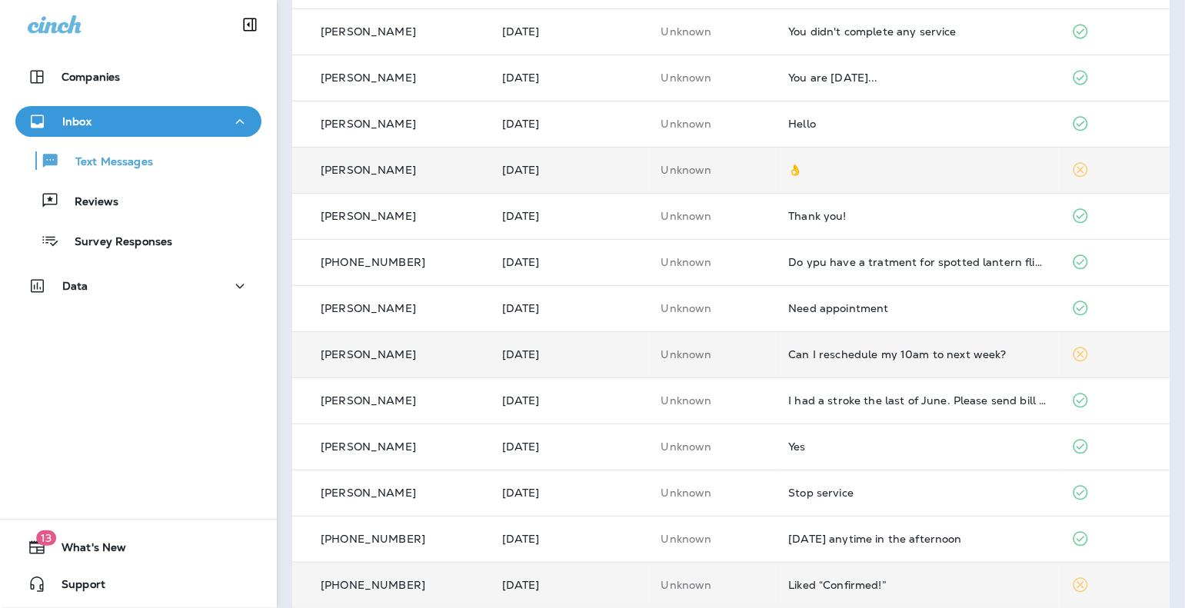
click at [815, 171] on div "👌" at bounding box center [917, 170] width 258 height 12
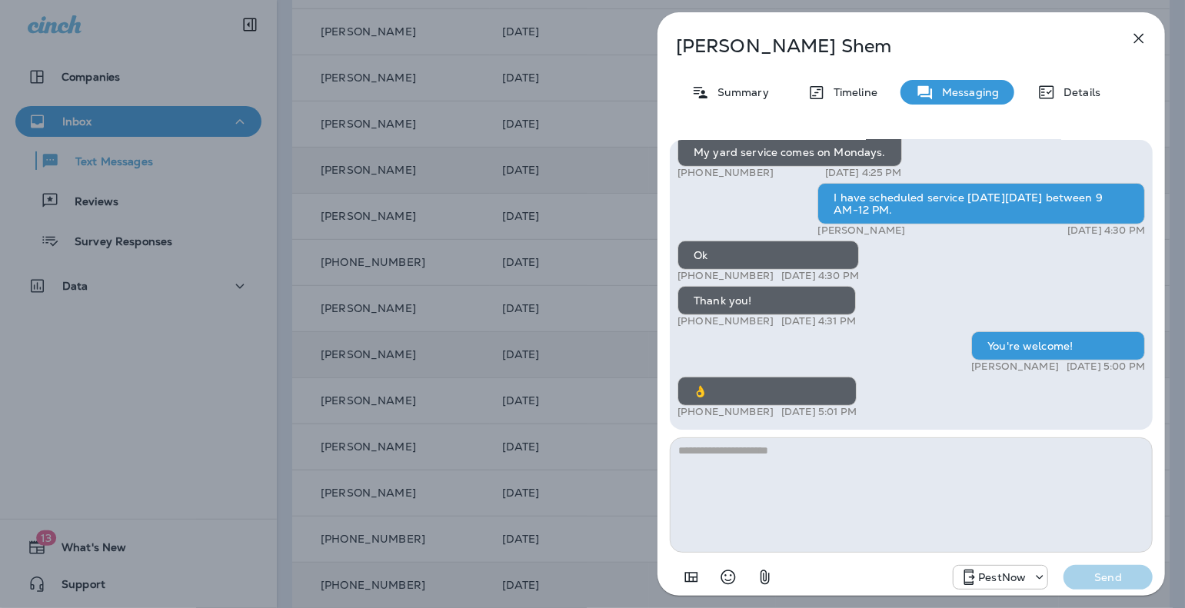
click at [896, 475] on textarea at bounding box center [911, 494] width 483 height 115
type textarea "**********"
click at [901, 579] on p "Send" at bounding box center [1108, 577] width 65 height 14
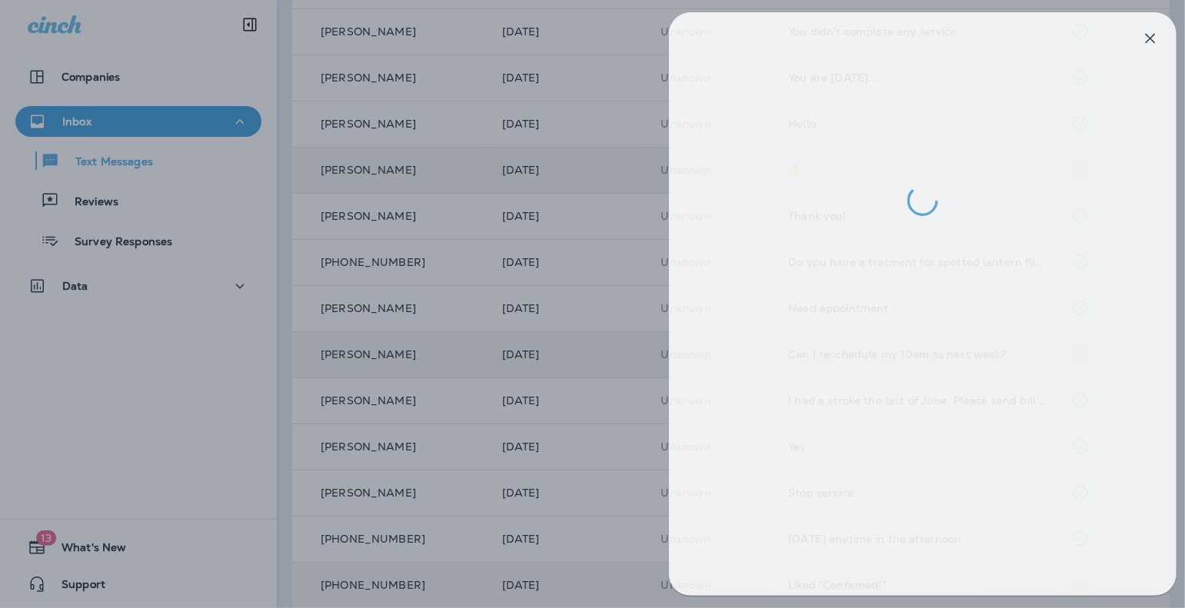
click at [600, 43] on div at bounding box center [604, 304] width 1185 height 608
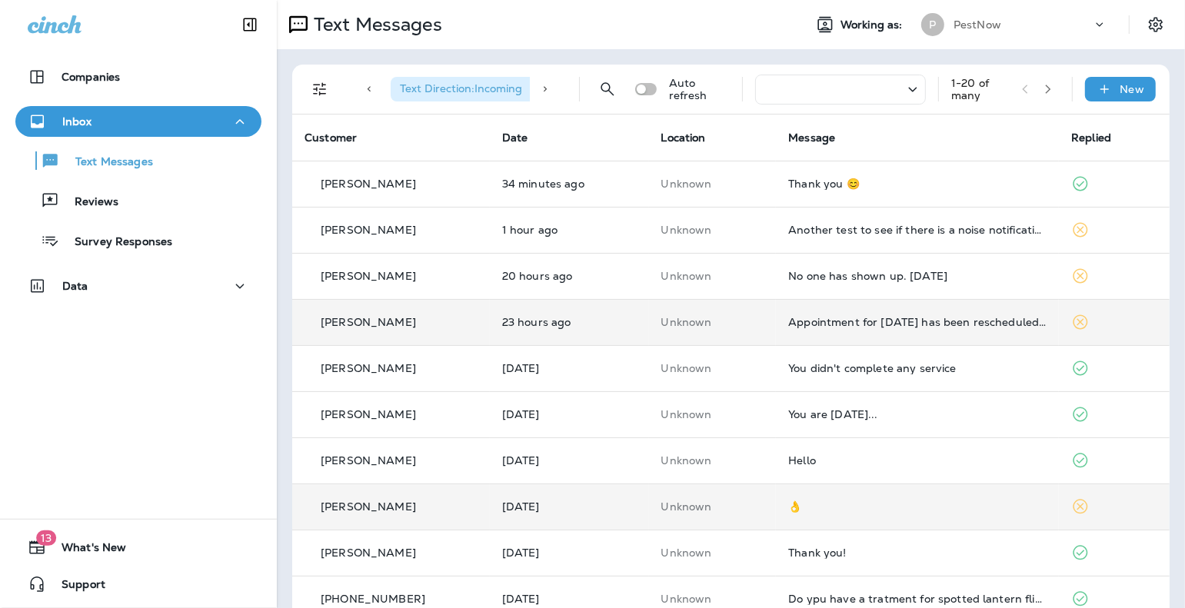
click at [806, 330] on td "Appointment for [DATE] has been rescheduled for [DATE] ([DATE]) Thank you" at bounding box center [917, 322] width 283 height 46
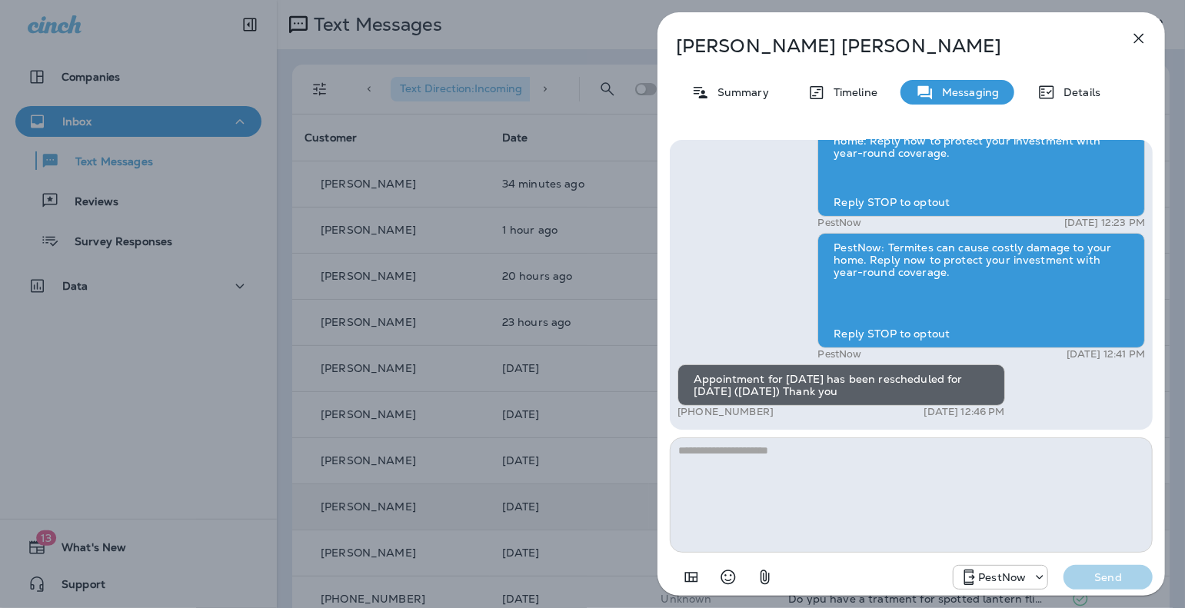
drag, startPoint x: 768, startPoint y: 415, endPoint x: 690, endPoint y: 413, distance: 77.7
click at [690, 413] on div "+1 (202) 816-9513 Sep 3, 2025 12:46 PM" at bounding box center [841, 412] width 328 height 12
copy p "(202) 816-9513"
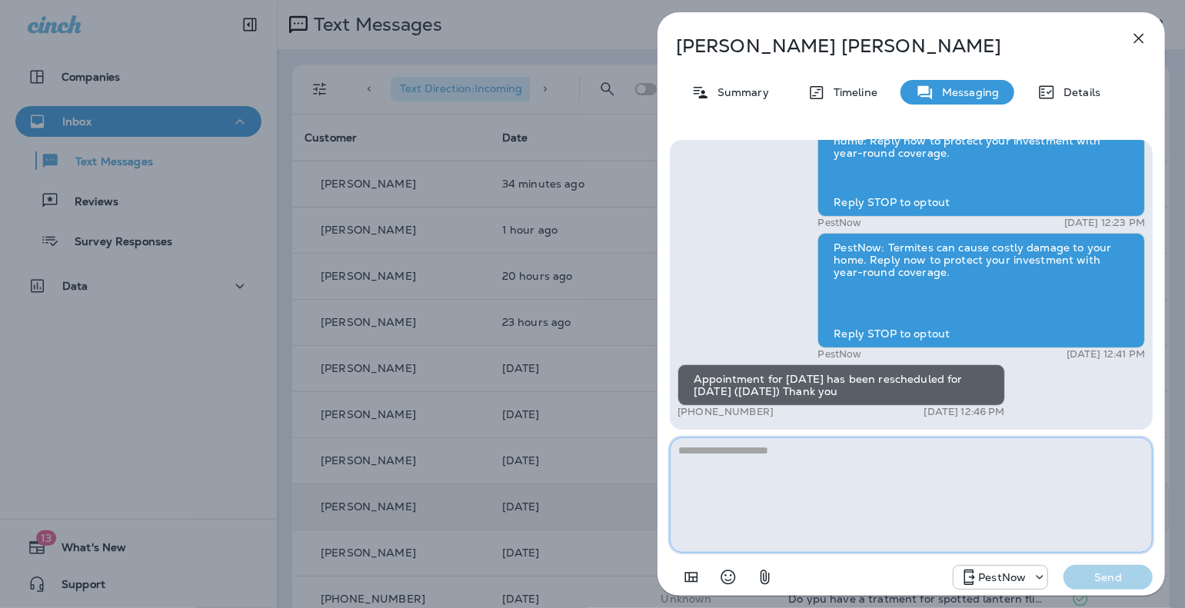
click at [755, 494] on textarea at bounding box center [911, 494] width 483 height 115
paste textarea "**********"
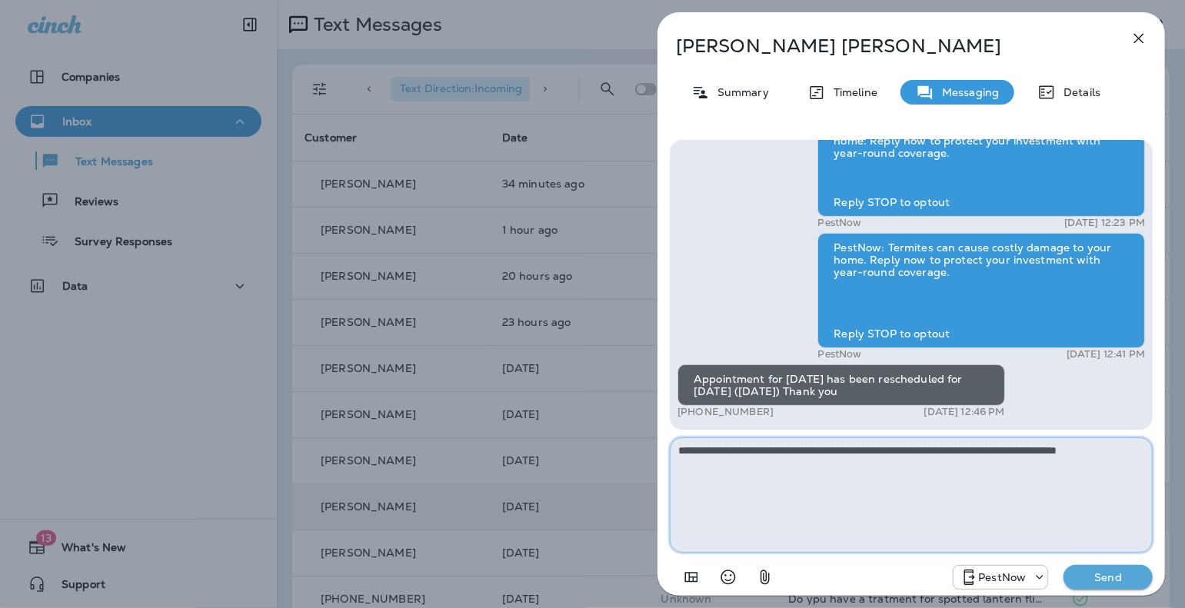
drag, startPoint x: 965, startPoint y: 450, endPoint x: 1039, endPoint y: 451, distance: 74.6
click at [901, 451] on textarea "**********" at bounding box center [911, 494] width 483 height 115
drag, startPoint x: 700, startPoint y: 467, endPoint x: 737, endPoint y: 467, distance: 36.9
click at [737, 467] on textarea "**********" at bounding box center [911, 494] width 483 height 115
type textarea "**********"
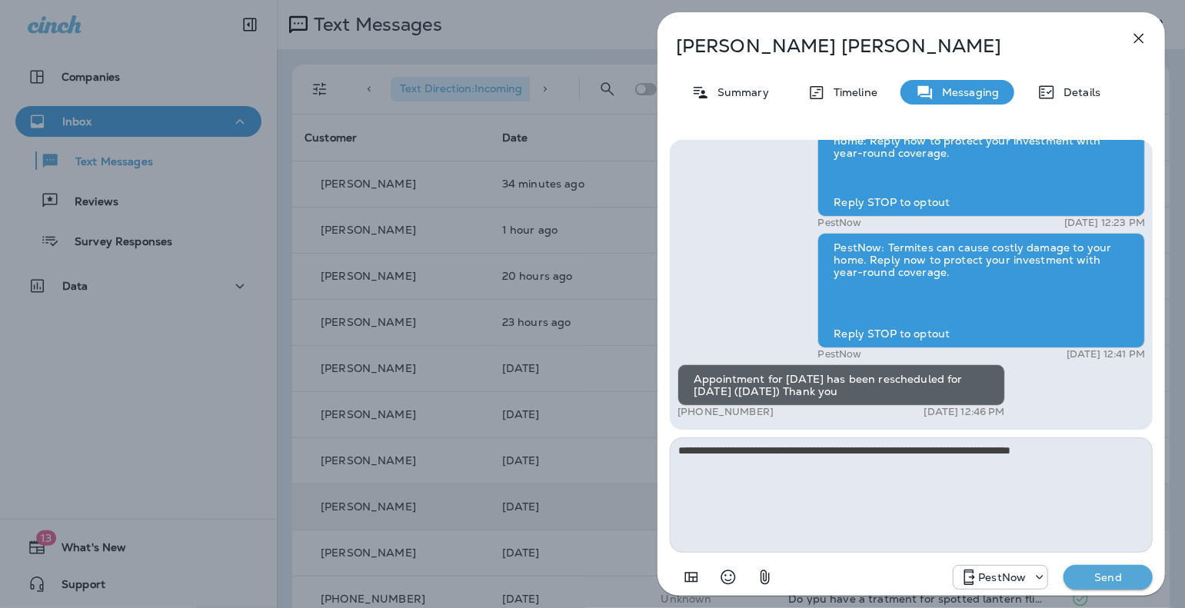
click at [901, 585] on button "Send" at bounding box center [1107, 577] width 89 height 25
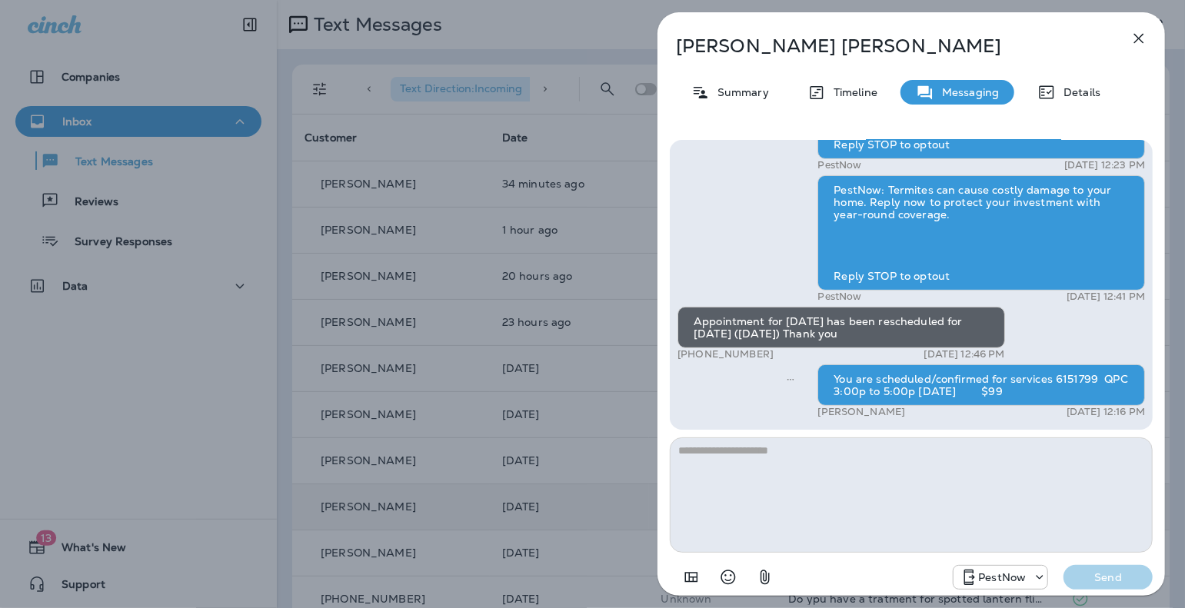
click at [901, 39] on icon "button" at bounding box center [1139, 39] width 10 height 10
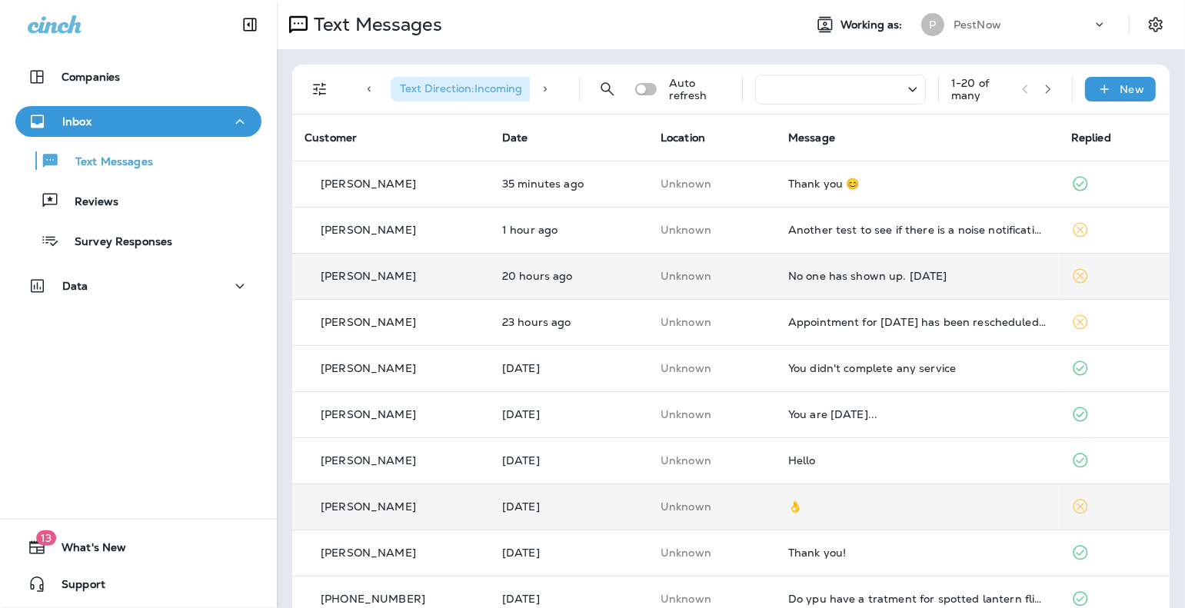
click at [836, 280] on div "No one has shown up. [DATE]" at bounding box center [917, 276] width 258 height 12
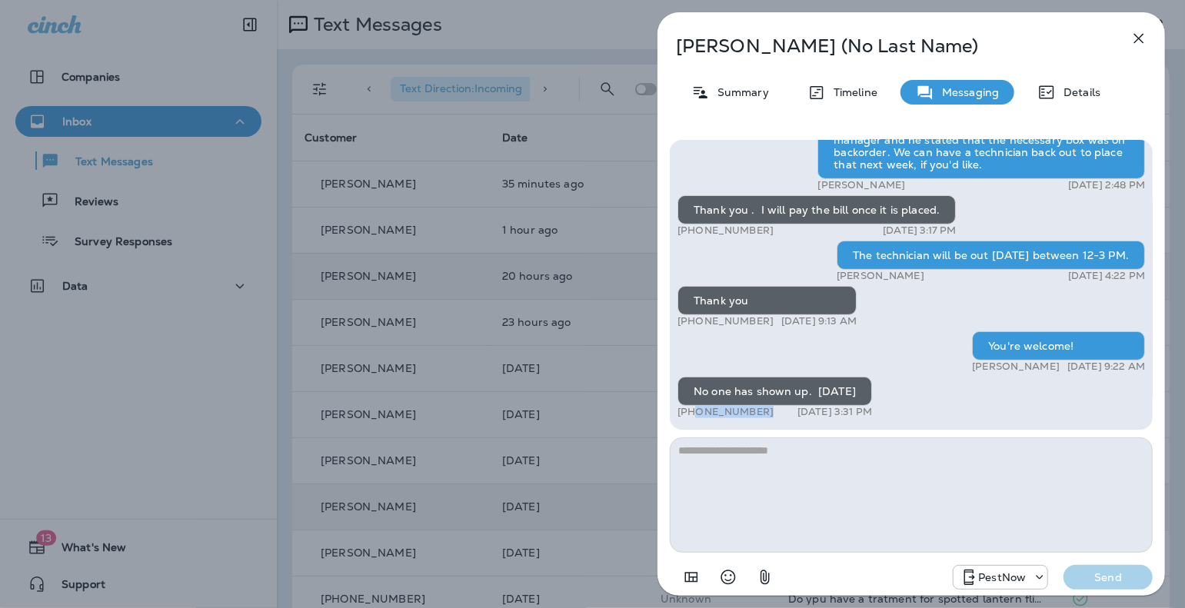
drag, startPoint x: 773, startPoint y: 411, endPoint x: 690, endPoint y: 411, distance: 82.3
click at [690, 411] on div "+1 (443) 473-6333 Sep 3, 2025 3:31 PM" at bounding box center [774, 412] width 195 height 12
copy p "(443) 473-6333"
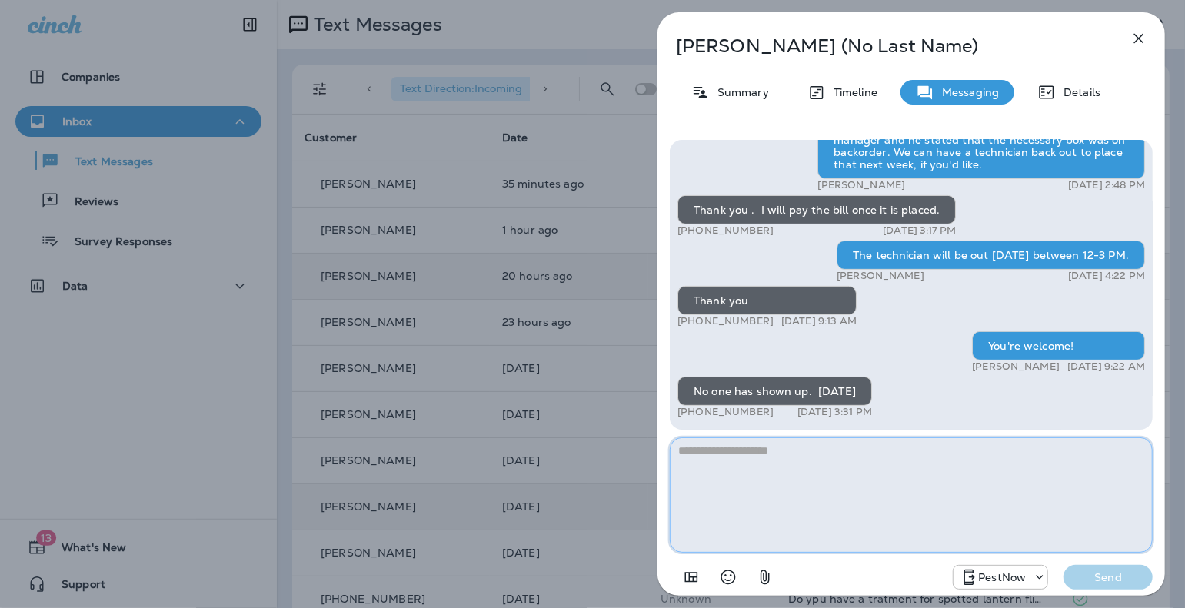
click at [901, 468] on textarea at bounding box center [911, 494] width 483 height 115
click at [861, 449] on textarea "**********" at bounding box center [911, 494] width 483 height 115
paste textarea "**********"
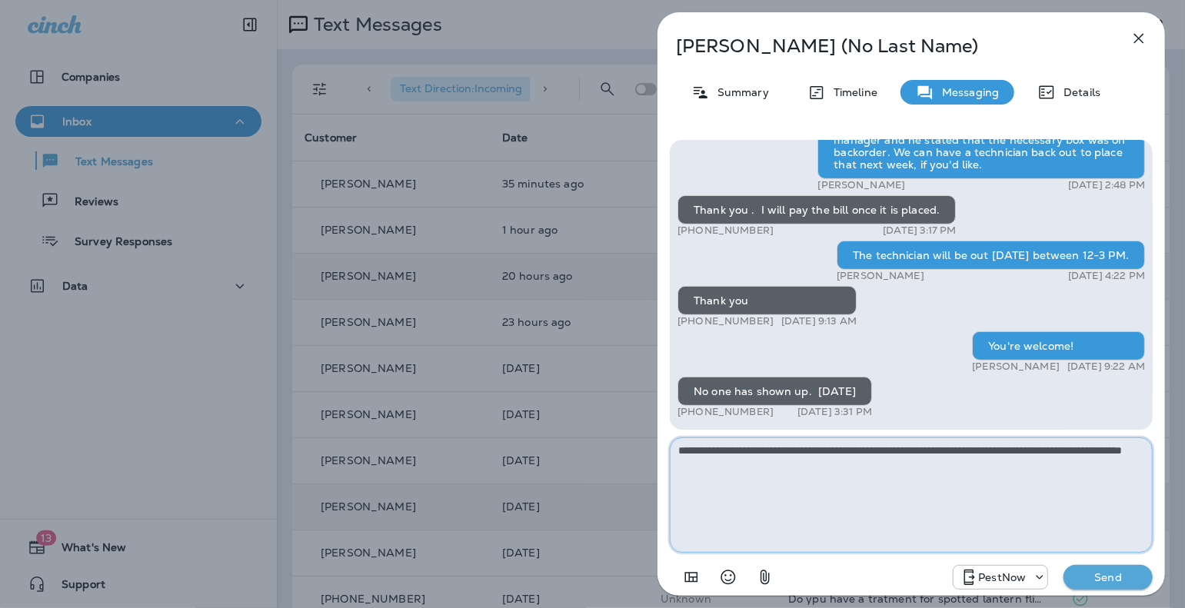
click at [876, 465] on textarea "**********" at bounding box center [911, 494] width 483 height 115
type textarea "**********"
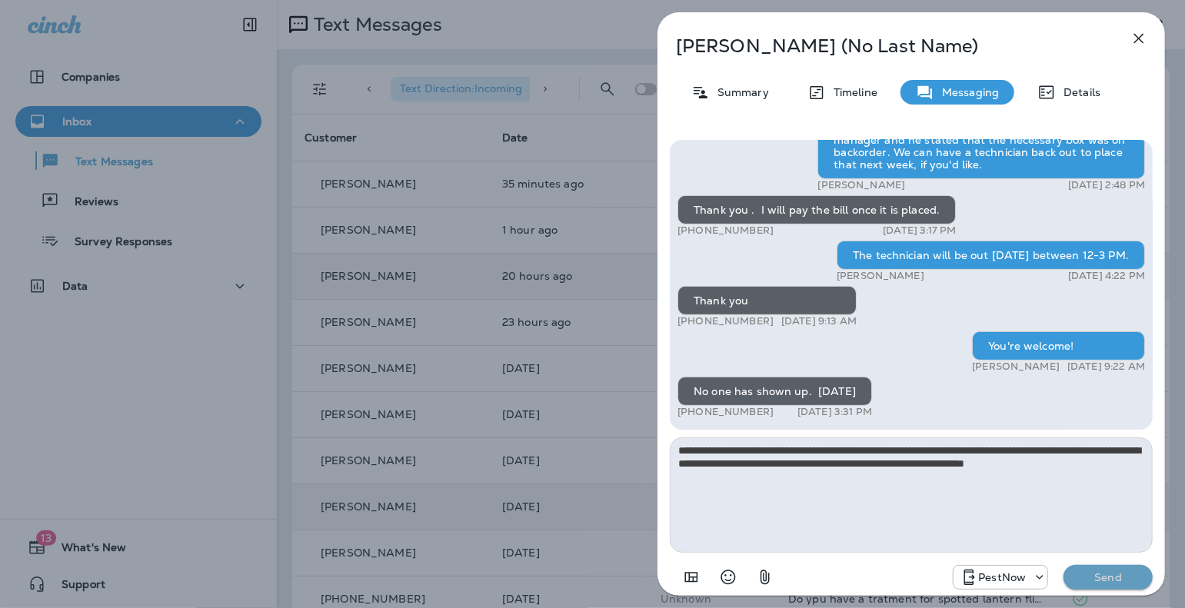
click at [901, 579] on p "Send" at bounding box center [1108, 577] width 65 height 14
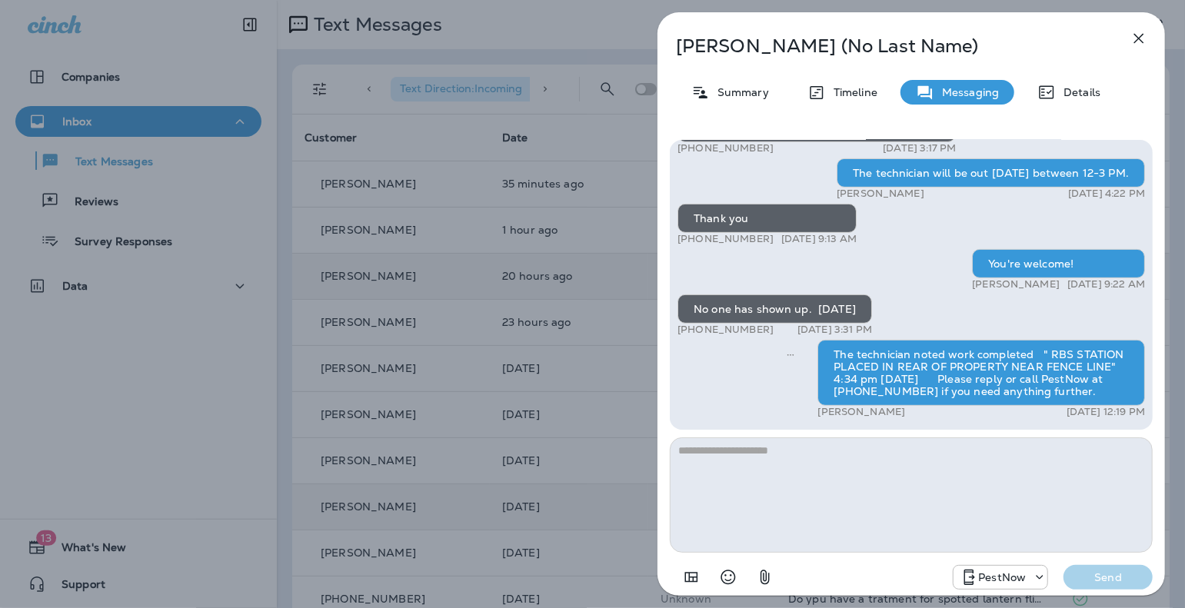
click at [901, 45] on icon "button" at bounding box center [1138, 38] width 18 height 18
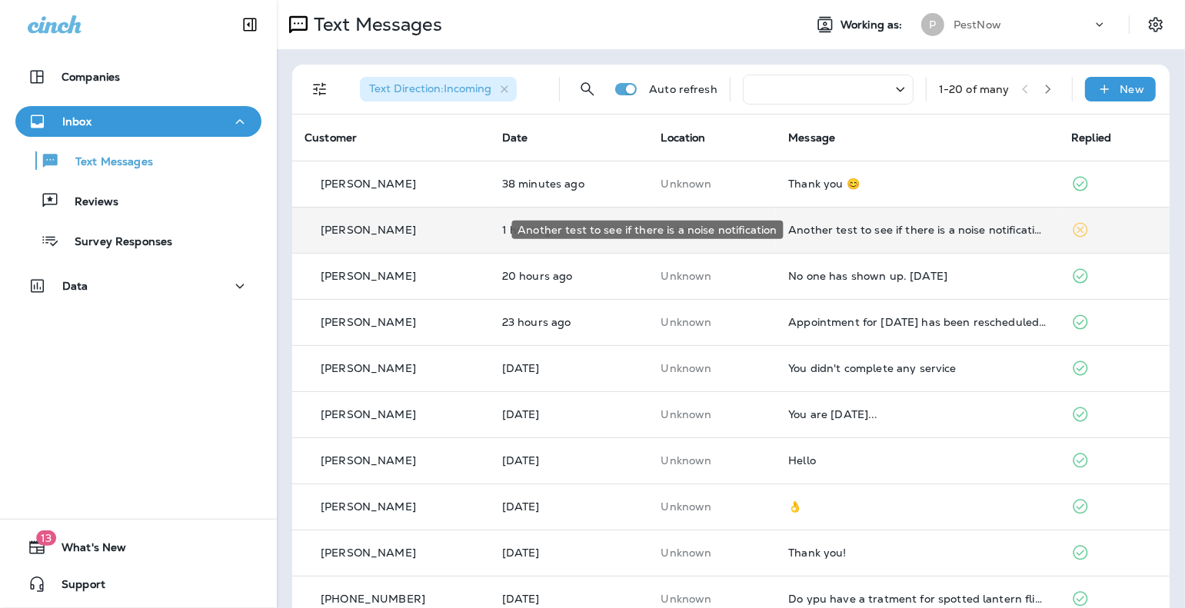
click at [866, 230] on div "Another test to see if there is a noise notification" at bounding box center [917, 230] width 258 height 12
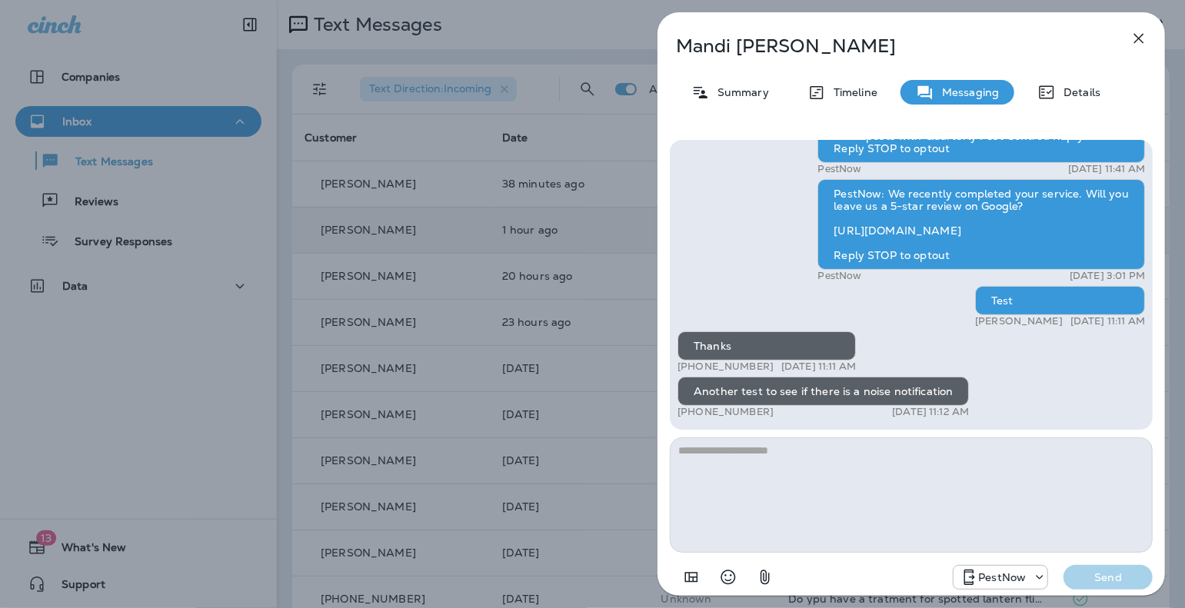
click at [843, 506] on textarea at bounding box center [911, 494] width 483 height 115
click at [797, 513] on textarea at bounding box center [911, 494] width 483 height 115
click at [840, 506] on textarea at bounding box center [911, 494] width 483 height 115
click at [848, 504] on textarea at bounding box center [911, 494] width 483 height 115
type textarea "**********"
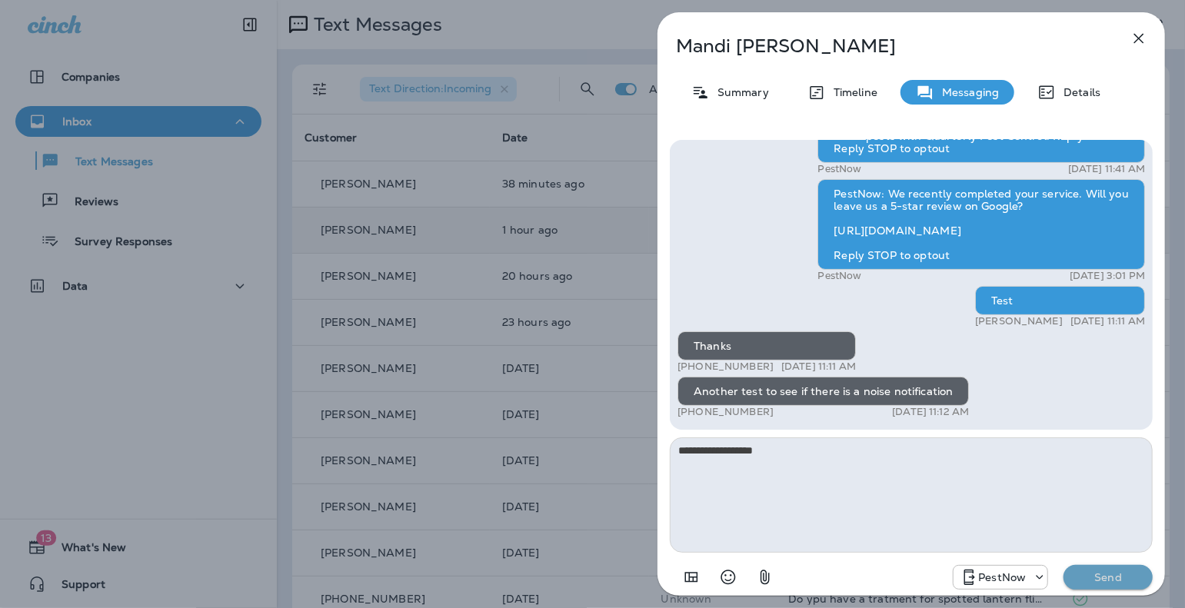
click at [1102, 575] on p "Send" at bounding box center [1108, 577] width 65 height 14
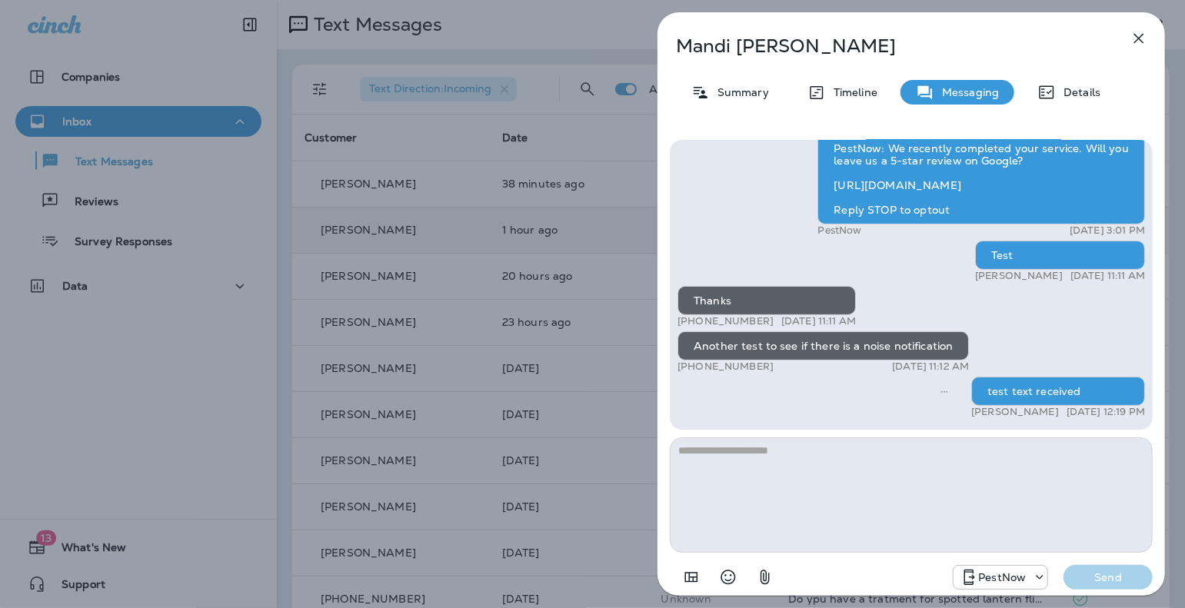
click at [1142, 37] on icon "button" at bounding box center [1138, 38] width 18 height 18
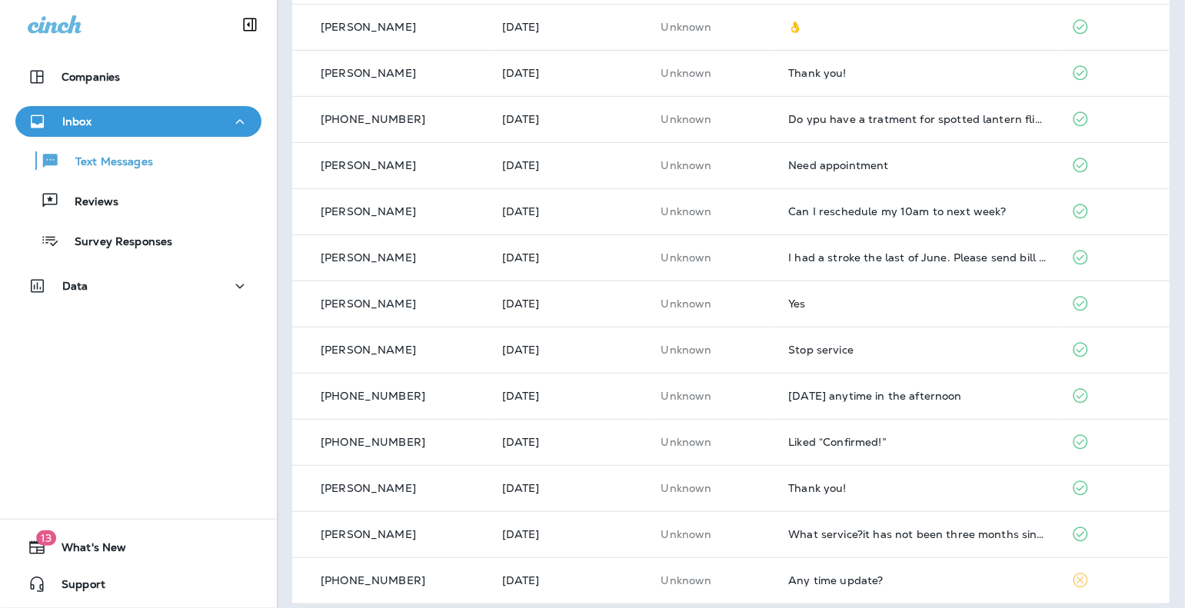
scroll to position [490, 0]
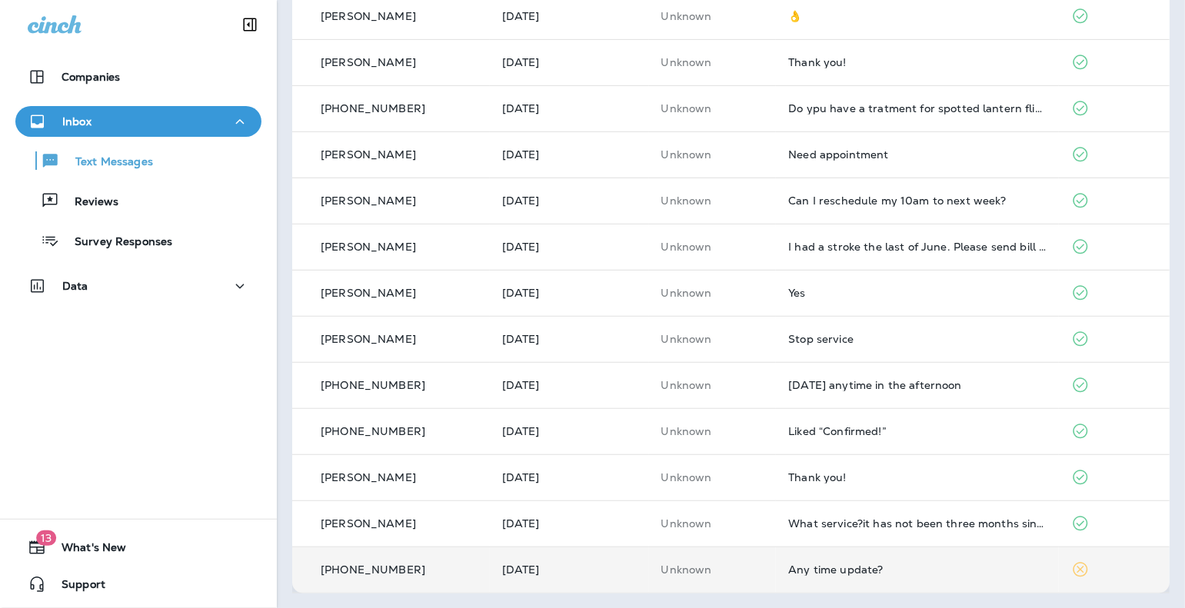
click at [830, 564] on div "Any time update?" at bounding box center [917, 570] width 258 height 12
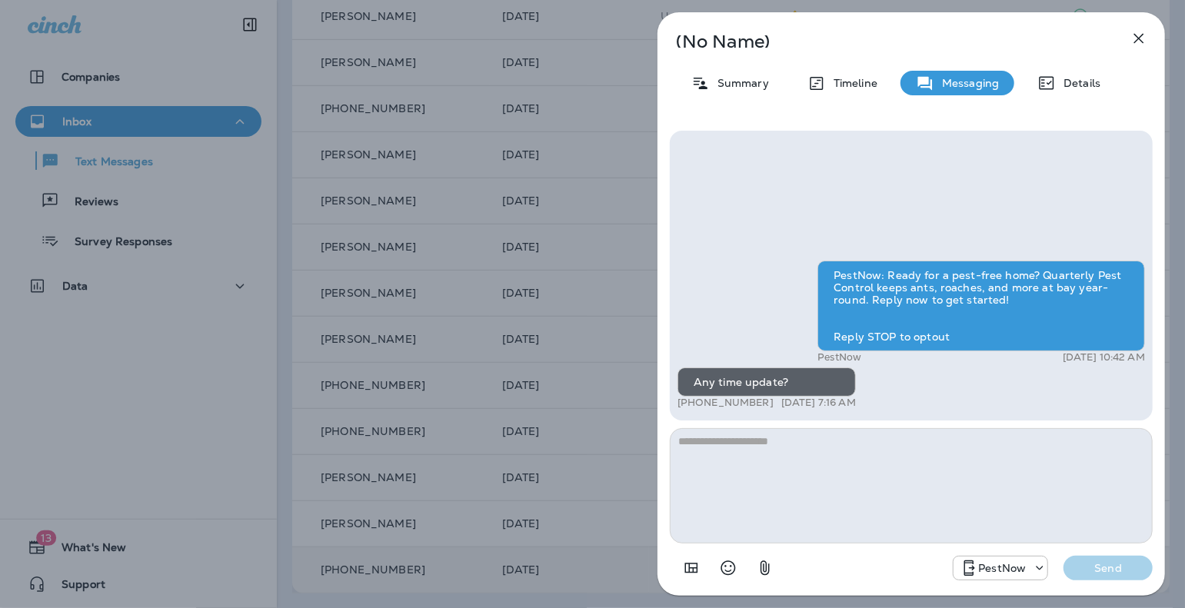
click at [833, 509] on textarea at bounding box center [911, 485] width 483 height 115
click at [904, 469] on textarea at bounding box center [911, 485] width 483 height 115
click at [1140, 37] on icon "button" at bounding box center [1139, 39] width 10 height 10
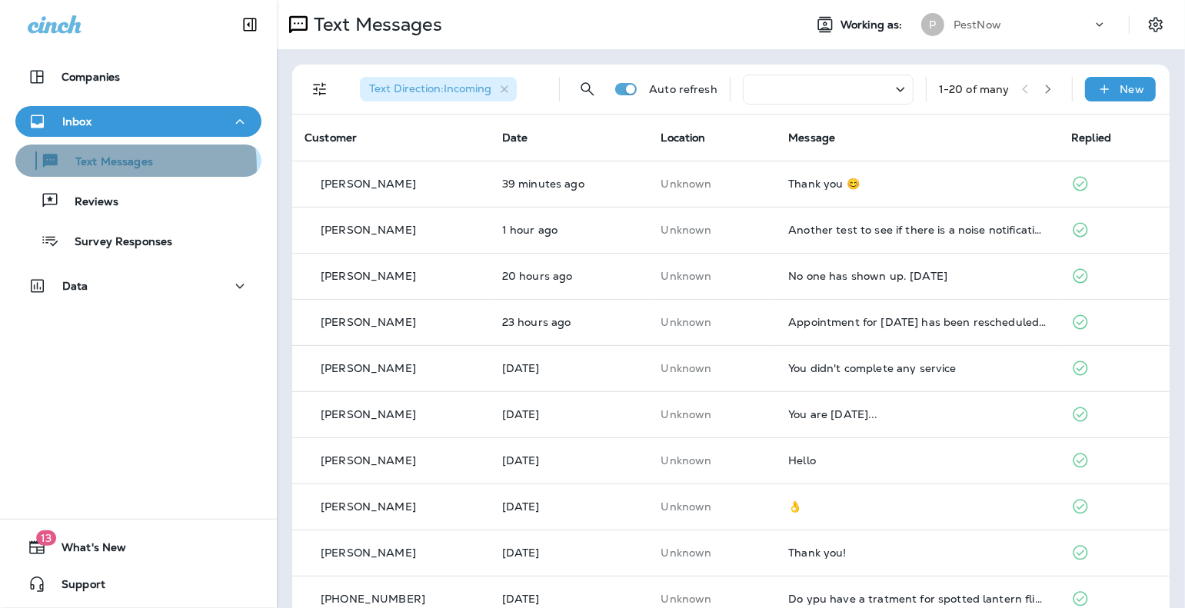
click at [122, 167] on p "Text Messages" at bounding box center [106, 162] width 93 height 15
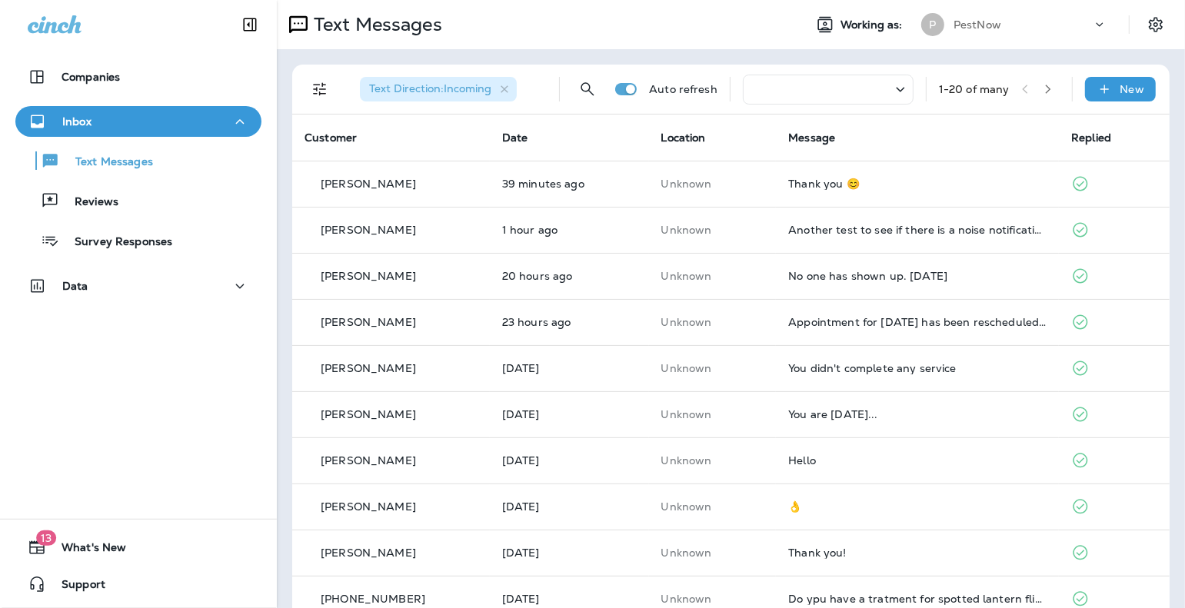
click at [77, 120] on p "Inbox" at bounding box center [76, 121] width 29 height 12
